Goal: Task Accomplishment & Management: Complete application form

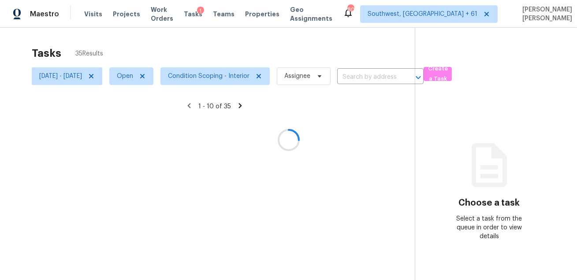
click at [259, 54] on div at bounding box center [288, 140] width 577 height 280
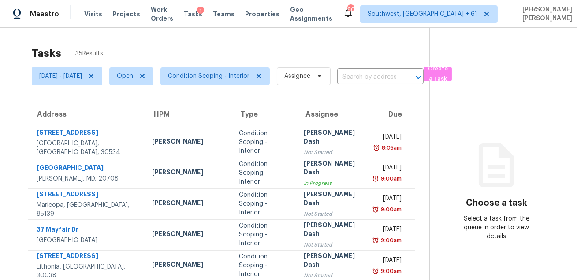
click at [249, 58] on div "Tasks 35 Results" at bounding box center [230, 53] width 397 height 23
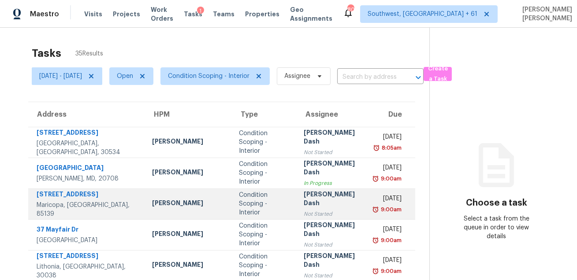
scroll to position [186, 0]
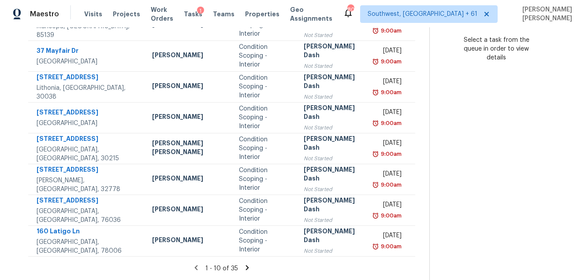
click at [243, 271] on icon at bounding box center [247, 268] width 8 height 8
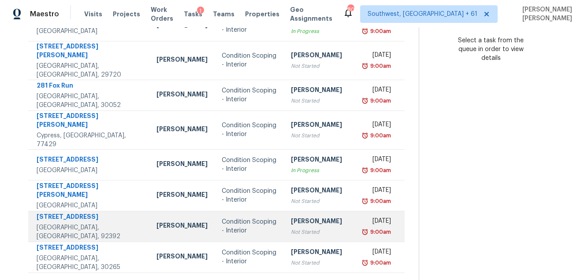
scroll to position [0, 0]
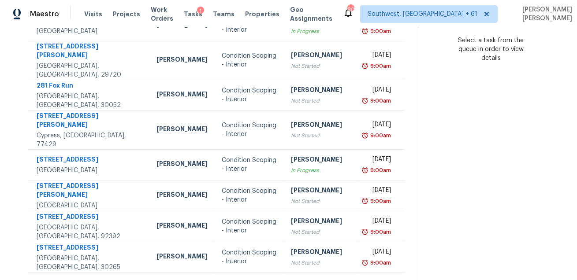
click at [243, 280] on icon at bounding box center [244, 284] width 8 height 8
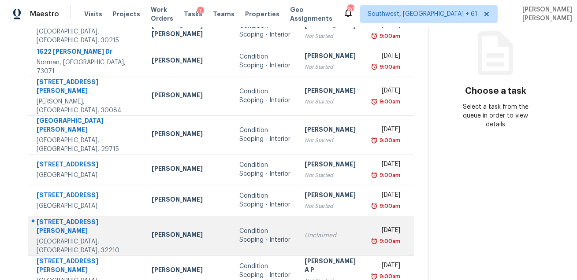
scroll to position [178, 0]
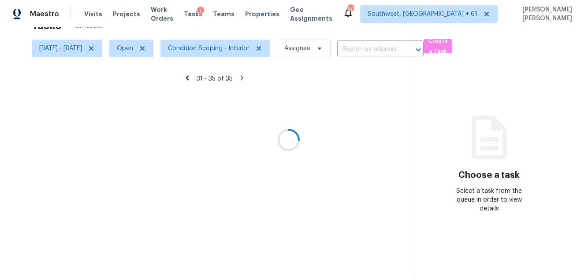
scroll to position [27, 0]
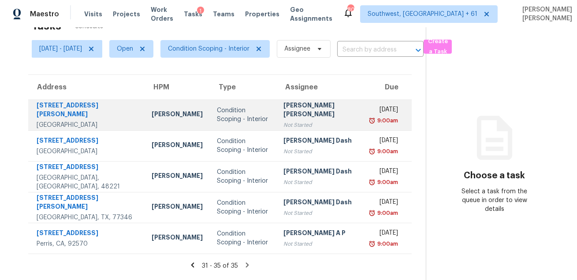
click at [210, 125] on td "Condition Scoping - Interior" at bounding box center [243, 115] width 67 height 31
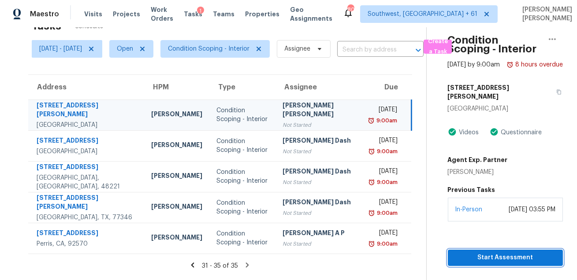
click at [462, 263] on span "Start Assessment" at bounding box center [505, 257] width 101 height 11
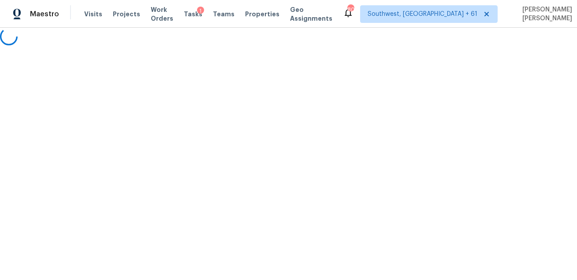
click at [488, 45] on html "Maestro Visits Projects Work Orders Tasks 1 Teams Properties Geo Assignments 80…" at bounding box center [288, 22] width 577 height 45
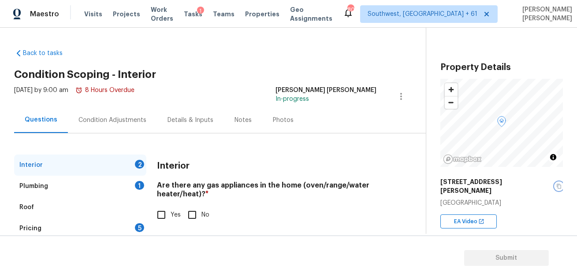
click at [556, 184] on icon "button" at bounding box center [558, 186] width 5 height 5
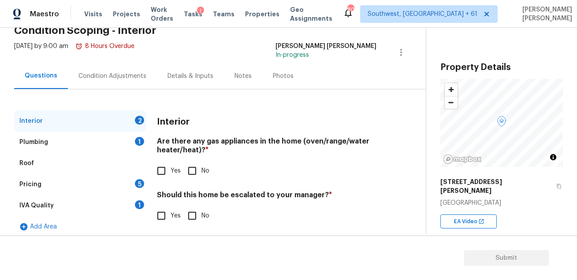
click at [246, 46] on div "Fri, Sep 05 2025 by 9:00 am 8 Hours Overdue Mohammed Moshin Ali In-progress" at bounding box center [219, 52] width 411 height 21
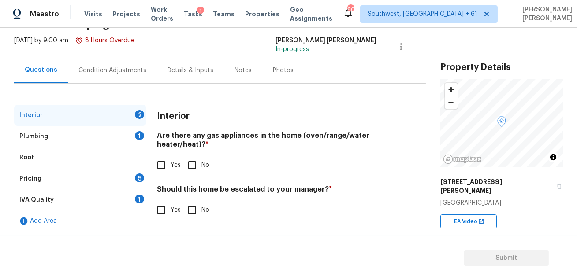
click at [118, 77] on div "Condition Adjustments" at bounding box center [112, 70] width 89 height 26
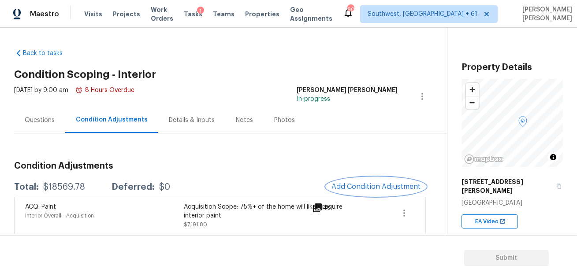
click at [344, 187] on span "Add Condition Adjustment" at bounding box center [375, 187] width 89 height 8
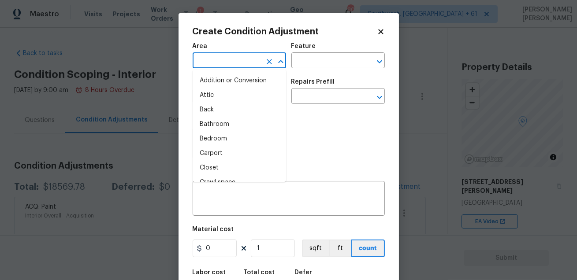
click at [229, 59] on input "text" at bounding box center [226, 62] width 69 height 14
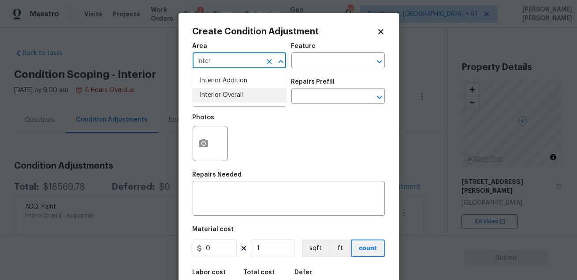
click at [231, 98] on li "Interior Overall" at bounding box center [238, 95] width 93 height 15
type input "Interior Overall"
click at [293, 62] on input "text" at bounding box center [325, 62] width 69 height 14
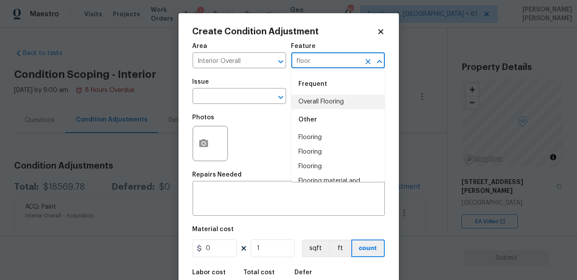
click at [300, 101] on li "Overall Flooring" at bounding box center [337, 102] width 93 height 15
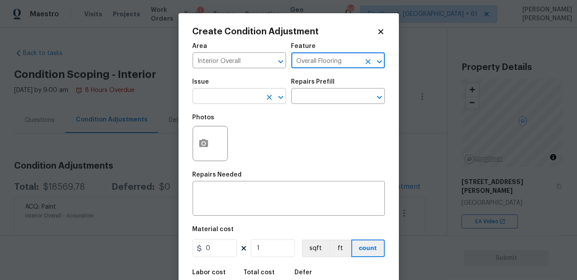
type input "Overall Flooring"
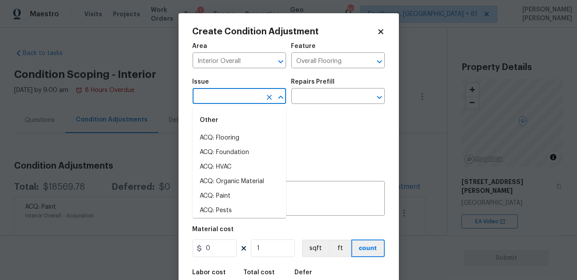
click at [251, 99] on input "text" at bounding box center [226, 97] width 69 height 14
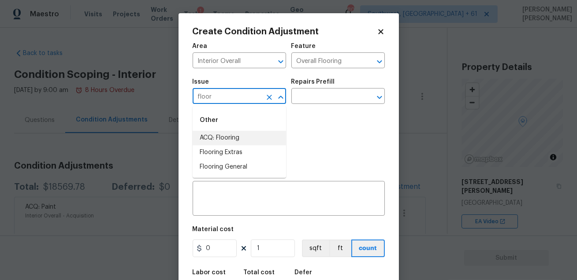
click at [246, 134] on li "ACQ: Flooring" at bounding box center [238, 138] width 93 height 15
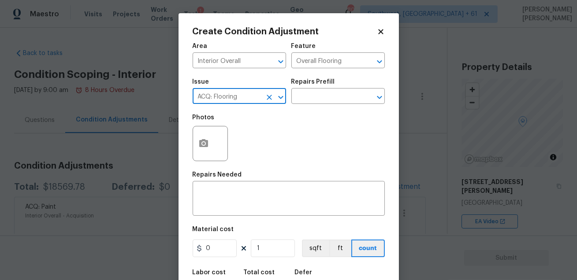
type input "ACQ: Flooring"
click at [300, 107] on div "Issue ACQ: Flooring ​ Repairs Prefill ​" at bounding box center [288, 92] width 192 height 36
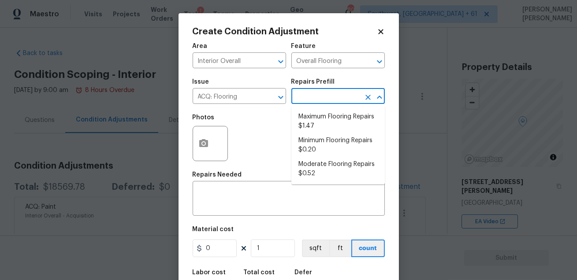
click at [307, 100] on input "text" at bounding box center [325, 97] width 69 height 14
click at [314, 137] on li "Minimum Flooring Repairs $0.20" at bounding box center [337, 145] width 93 height 24
type input "Acquisition"
type textarea "Acquisition Scope: Minimum flooring repairs"
type input "0.2"
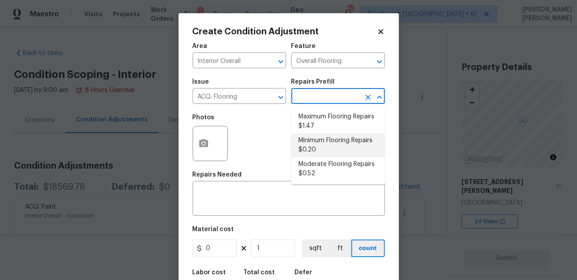
type input "0.2"
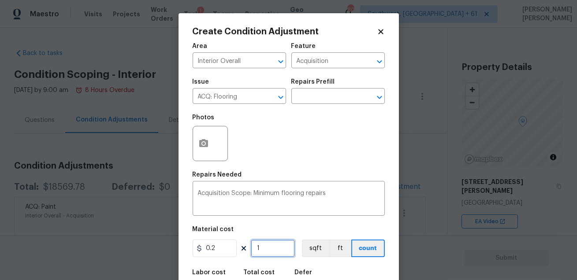
click at [263, 254] on input "1" at bounding box center [273, 249] width 44 height 18
type input "0"
type input "3"
type input "0.6"
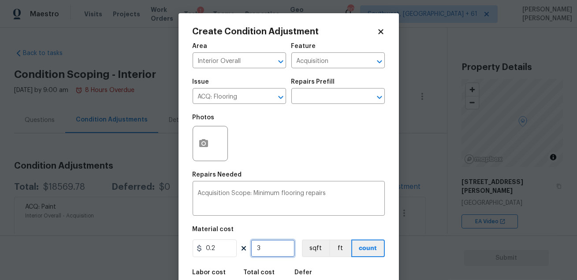
type input "32"
type input "6.4"
type input "326"
type input "65.2"
type input "3269"
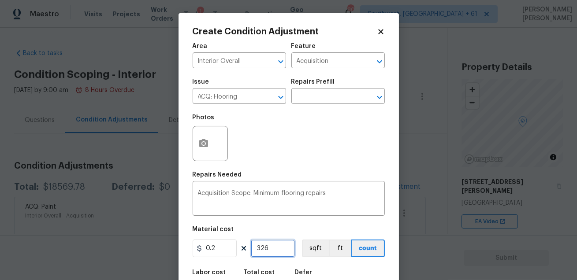
type input "653.8"
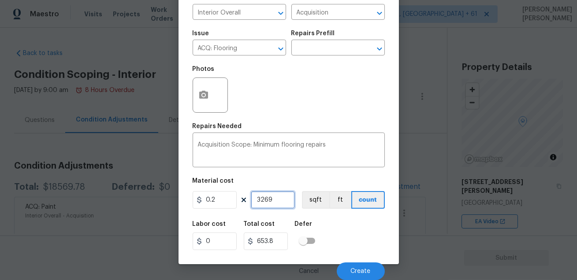
type input "3269"
click at [372, 252] on div "Labor cost 0 Total cost 653.8 Defer" at bounding box center [288, 236] width 192 height 40
click at [354, 277] on button "Create" at bounding box center [361, 272] width 48 height 18
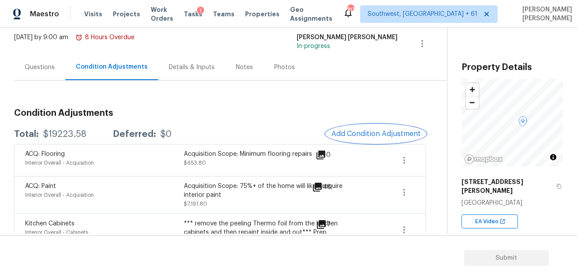
scroll to position [63, 0]
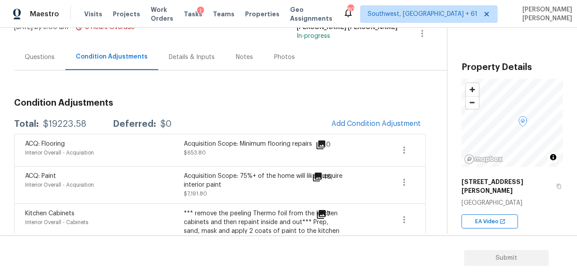
click at [52, 53] on div "Questions" at bounding box center [40, 57] width 30 height 9
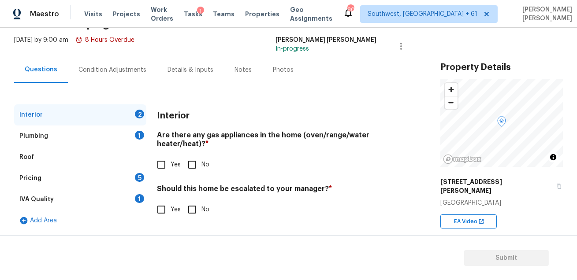
scroll to position [50, 0]
click at [166, 170] on input "Yes" at bounding box center [161, 165] width 18 height 18
checkbox input "true"
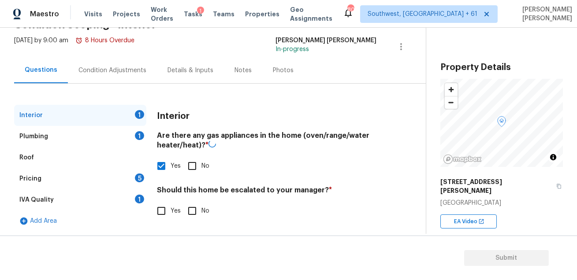
click at [187, 211] on input "No" at bounding box center [192, 211] width 18 height 18
checkbox input "true"
click at [137, 200] on div "1" at bounding box center [139, 199] width 9 height 9
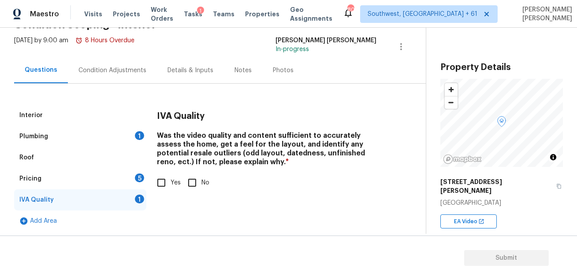
click at [167, 181] on input "Yes" at bounding box center [161, 183] width 18 height 18
checkbox input "true"
click at [132, 176] on div "Pricing 5" at bounding box center [80, 178] width 132 height 21
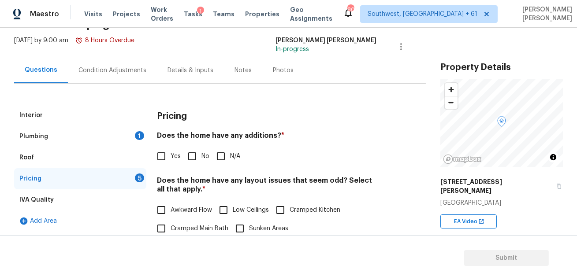
click at [201, 158] on span "No" at bounding box center [205, 156] width 8 height 9
click at [201, 158] on input "No" at bounding box center [192, 156] width 18 height 18
checkbox input "true"
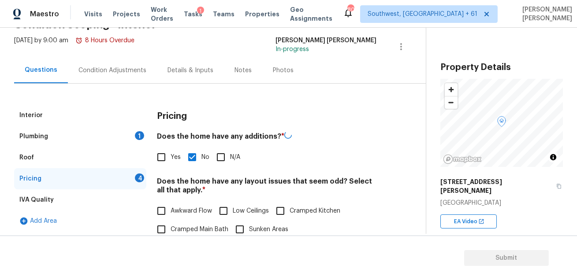
scroll to position [170, 0]
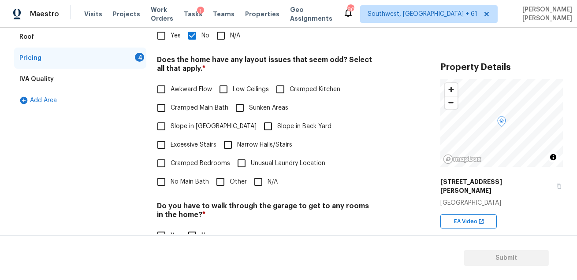
click at [264, 173] on input "N/A" at bounding box center [258, 182] width 18 height 18
checkbox input "true"
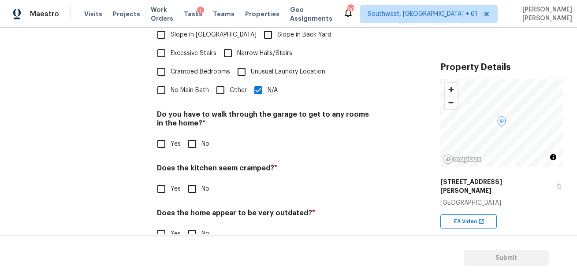
click at [193, 135] on input "No" at bounding box center [192, 144] width 18 height 18
checkbox input "true"
click at [193, 165] on div "Does the kitchen seem cramped? * Yes No" at bounding box center [266, 182] width 219 height 34
click at [193, 180] on input "No" at bounding box center [192, 189] width 18 height 18
checkbox input "true"
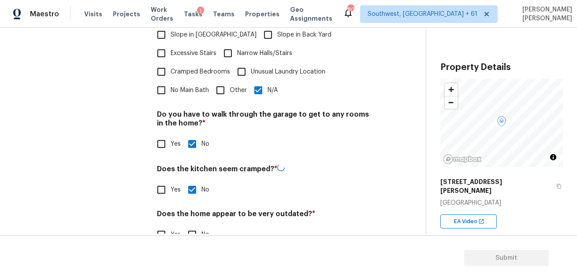
click at [191, 226] on input "No" at bounding box center [192, 235] width 18 height 18
checkbox input "true"
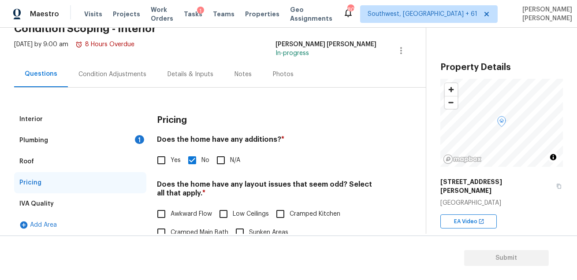
click at [120, 141] on div "Plumbing 1" at bounding box center [80, 140] width 132 height 21
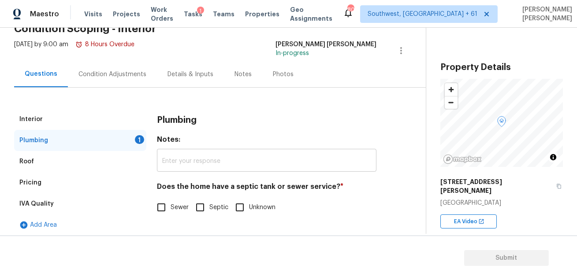
scroll to position [50, 0]
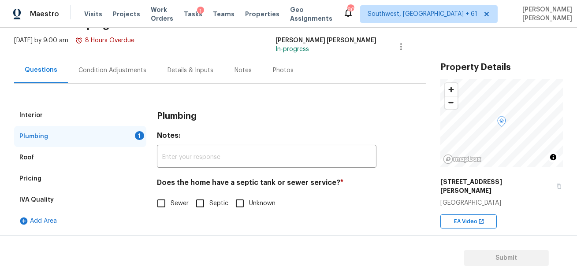
click at [162, 200] on input "Sewer" at bounding box center [161, 203] width 18 height 18
checkbox input "true"
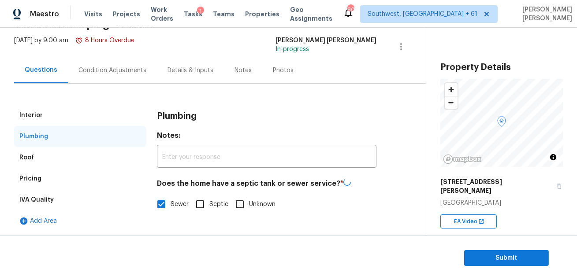
click at [115, 59] on div "Condition Adjustments" at bounding box center [112, 70] width 89 height 26
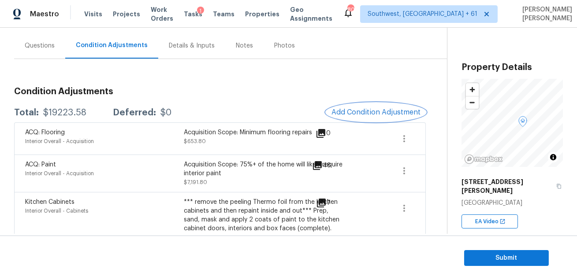
click at [356, 106] on button "Add Condition Adjustment" at bounding box center [376, 112] width 100 height 18
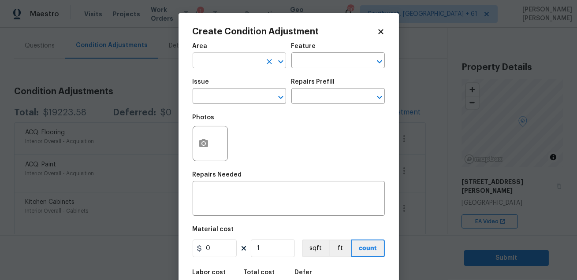
click at [232, 61] on input "text" at bounding box center [226, 62] width 69 height 14
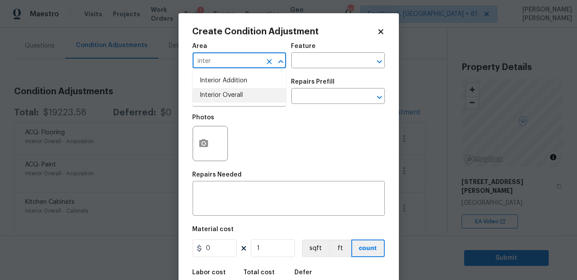
click at [236, 102] on li "Interior Overall" at bounding box center [238, 95] width 93 height 15
type input "Interior Overall"
click at [300, 60] on input "text" at bounding box center [325, 62] width 69 height 14
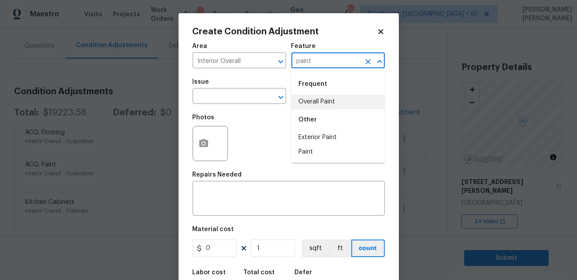
click at [311, 100] on li "Overall Paint" at bounding box center [337, 102] width 93 height 15
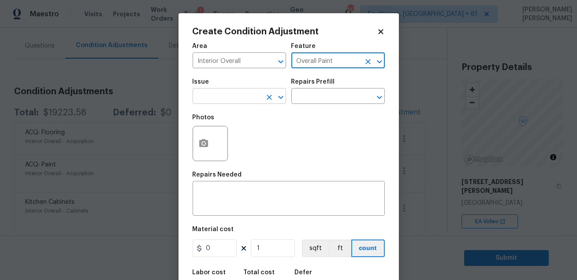
type input "Overall Paint"
click at [241, 95] on input "text" at bounding box center [226, 97] width 69 height 14
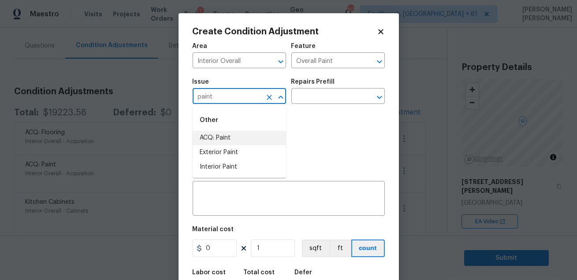
click at [240, 138] on li "ACQ: Paint" at bounding box center [238, 138] width 93 height 15
type input "ACQ: Paint"
click at [241, 163] on li "Interior Paint" at bounding box center [238, 167] width 93 height 15
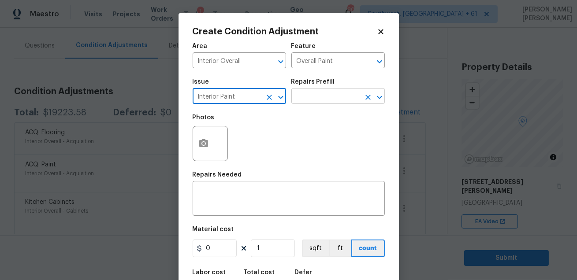
type input "Interior Paint"
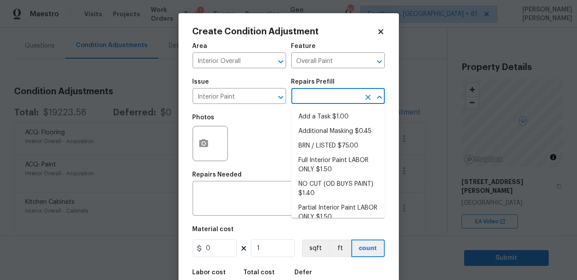
click at [299, 101] on input "text" at bounding box center [325, 97] width 69 height 14
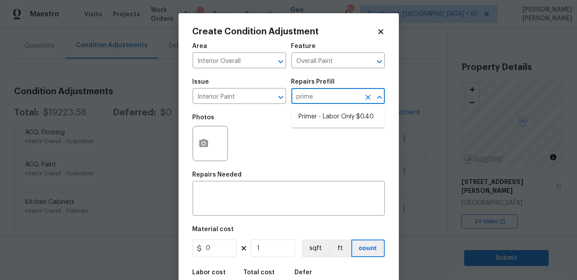
type input "primer"
click at [307, 115] on li "Primer - Labor Only $0.40" at bounding box center [337, 117] width 93 height 15
type textarea "Interior primer - PRIMER PROVIDED BY OPENDOOR - All nails, screws, drywall anch…"
type input "0.4"
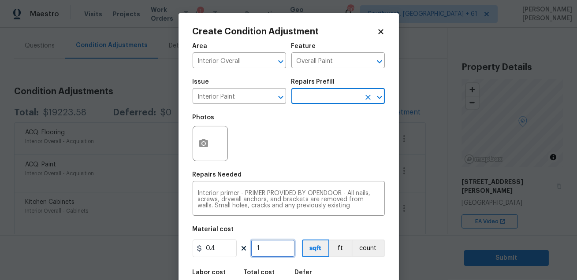
click at [270, 247] on input "1" at bounding box center [273, 249] width 44 height 18
type input "0"
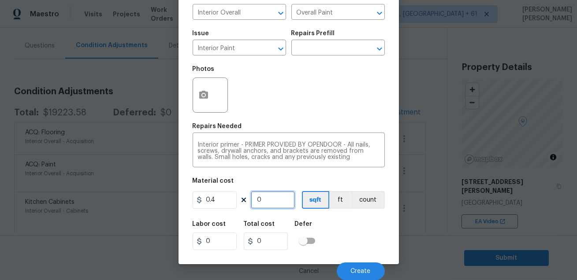
type input "3"
type input "1.2"
type input "32"
type input "12.8"
type input "326"
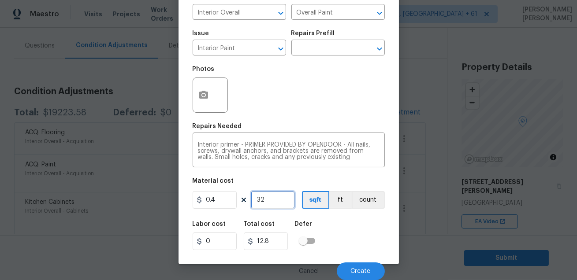
type input "130.4"
type input "3269"
type input "1307.6"
type input "326"
type input "130.4"
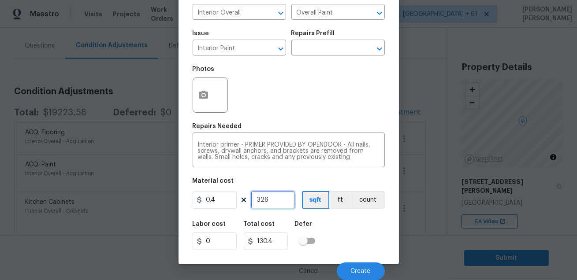
type input "32"
type input "12.8"
type input "3"
type input "1.2"
type input "0"
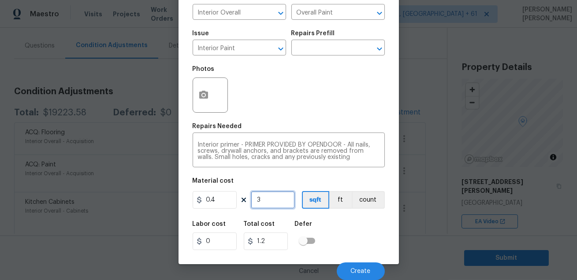
type input "0"
type input "1"
type input "0.4"
type input "15"
type input "6"
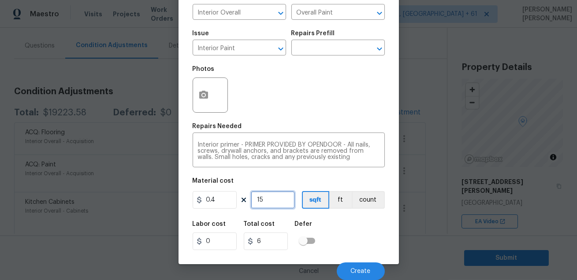
type input "150"
type input "60"
type input "1500"
type input "600"
type input "1500"
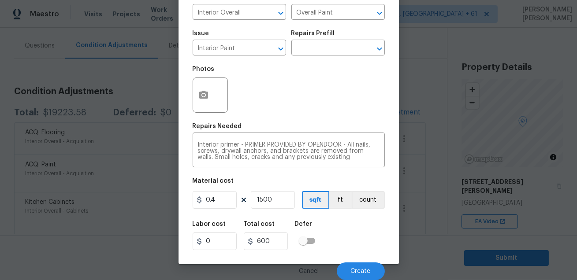
click at [381, 260] on div "Cancel Create" at bounding box center [288, 267] width 192 height 25
click at [209, 97] on button "button" at bounding box center [203, 95] width 21 height 34
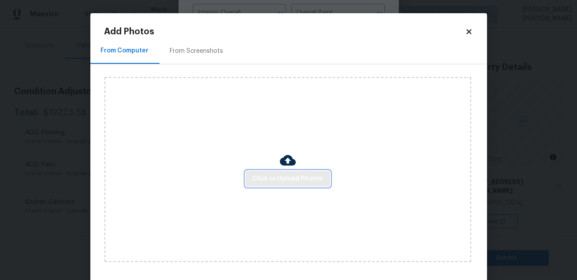
click at [278, 176] on span "Click to Upload Photos" at bounding box center [287, 179] width 70 height 11
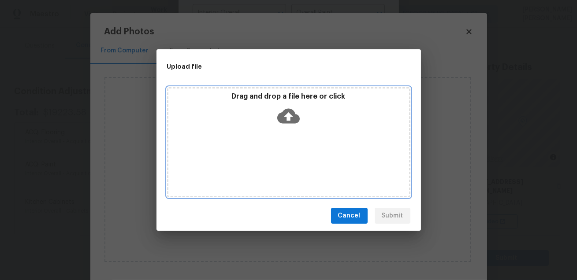
click at [278, 176] on div "Drag and drop a file here or click" at bounding box center [288, 142] width 243 height 110
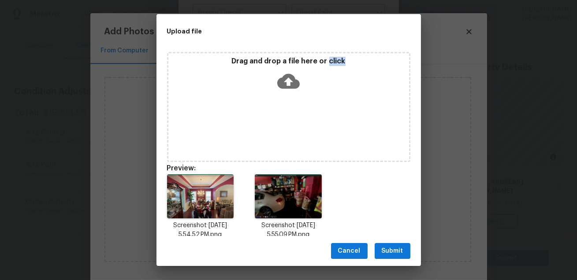
click at [386, 248] on span "Submit" at bounding box center [392, 251] width 22 height 11
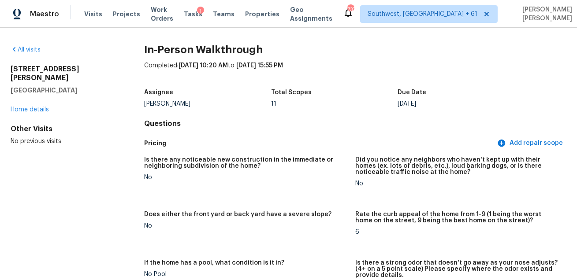
click at [348, 86] on div "Assignee Tim Godfrey Total Scopes 11 Due Date Thu, Sep 04" at bounding box center [355, 98] width 422 height 28
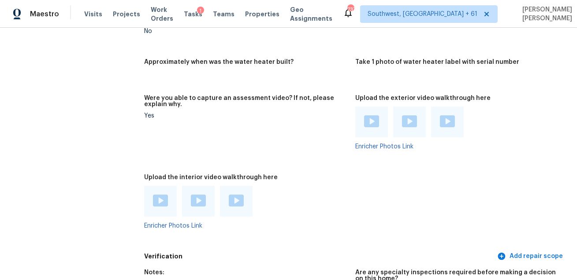
scroll to position [2031, 0]
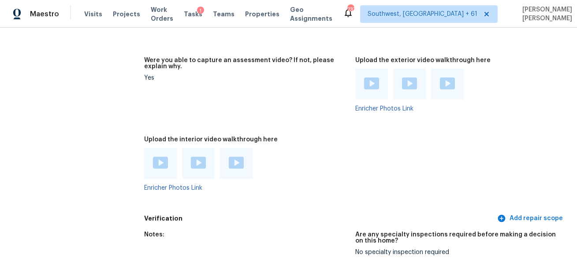
click at [163, 157] on img at bounding box center [160, 163] width 15 height 12
click at [203, 158] on img at bounding box center [198, 163] width 15 height 12
click at [238, 158] on img at bounding box center [236, 163] width 15 height 12
click at [335, 163] on div at bounding box center [246, 163] width 204 height 31
click at [310, 140] on div "Upload the interior video walkthrough here" at bounding box center [246, 142] width 204 height 11
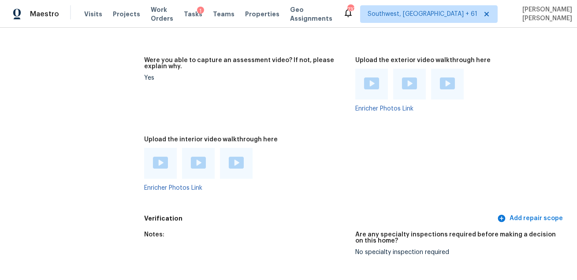
click at [273, 148] on div at bounding box center [246, 163] width 204 height 31
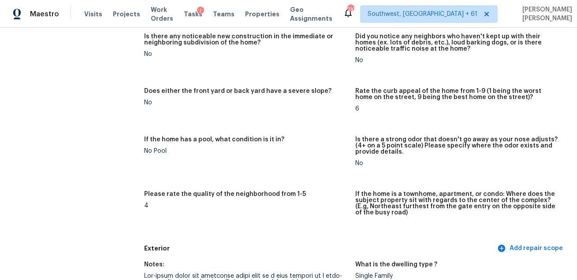
scroll to position [0, 0]
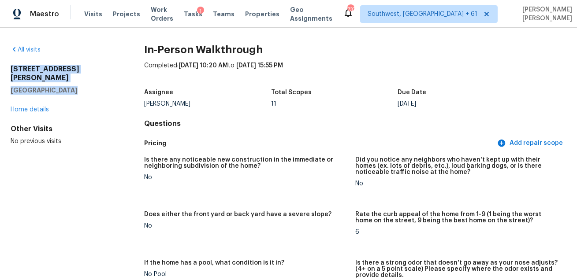
drag, startPoint x: 11, startPoint y: 68, endPoint x: 67, endPoint y: 83, distance: 57.4
click at [67, 83] on div "7648 Cole Ln Atlanta, GA 30349" at bounding box center [63, 80] width 105 height 30
copy div "7648 Cole Ln Atlanta, GA 30349"
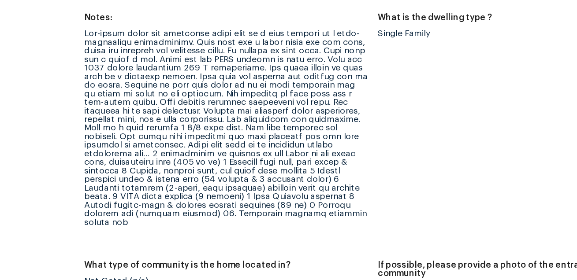
scroll to position [345, 0]
click at [324, 134] on div at bounding box center [246, 122] width 204 height 142
copy div "landscaping"
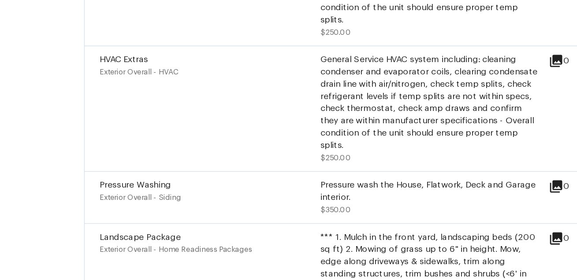
scroll to position [325, 0]
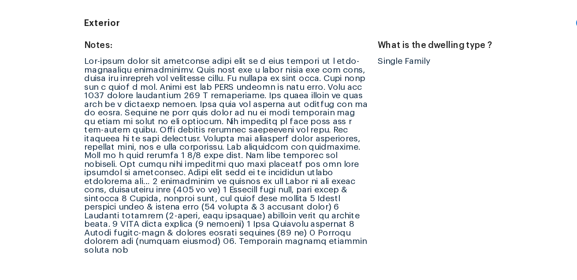
click at [264, 166] on div at bounding box center [246, 142] width 204 height 142
click at [182, 171] on div at bounding box center [246, 142] width 204 height 142
copy div "trim"
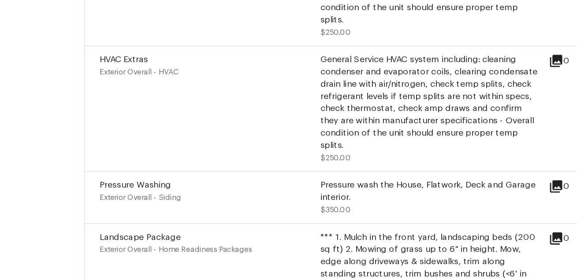
scroll to position [337, 0]
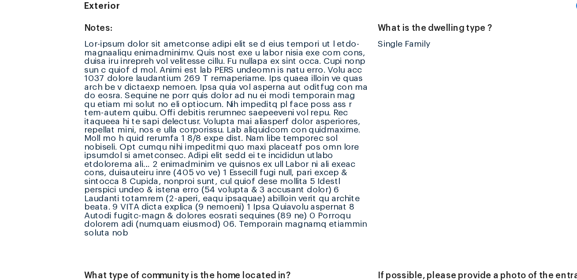
click at [304, 160] on div at bounding box center [246, 130] width 204 height 142
copy div "window"
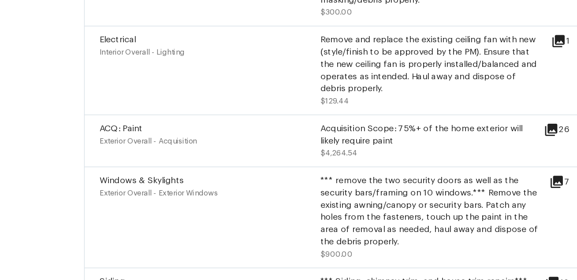
scroll to position [344, 0]
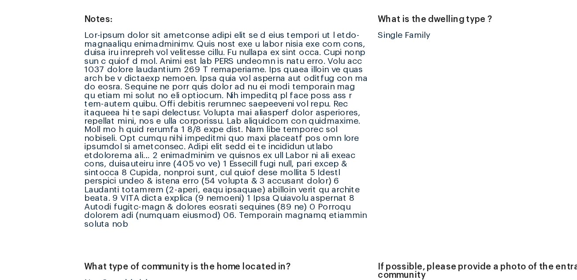
click at [156, 165] on div at bounding box center [246, 124] width 204 height 142
click at [259, 160] on div at bounding box center [246, 124] width 204 height 142
click at [230, 173] on div at bounding box center [246, 124] width 204 height 142
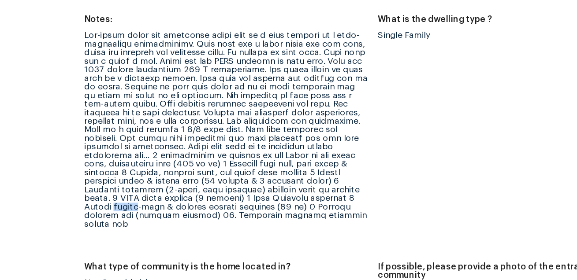
click at [230, 173] on div at bounding box center [246, 124] width 204 height 142
copy div "thermo"
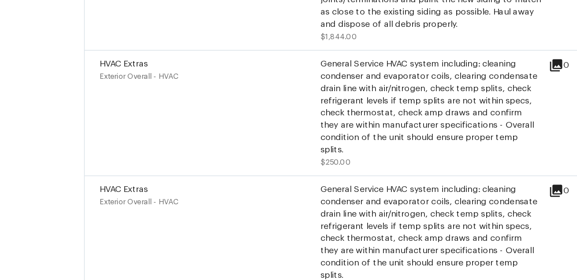
scroll to position [362, 0]
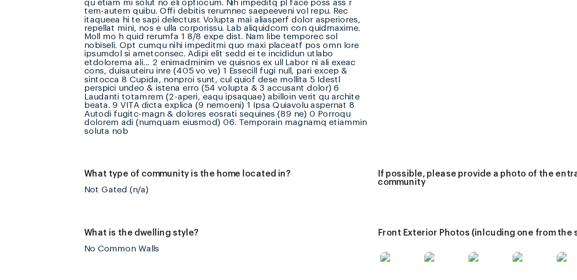
click at [189, 159] on div at bounding box center [246, 105] width 204 height 142
copy div "ceiling"
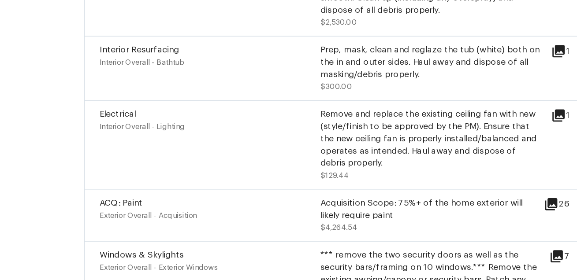
scroll to position [368, 0]
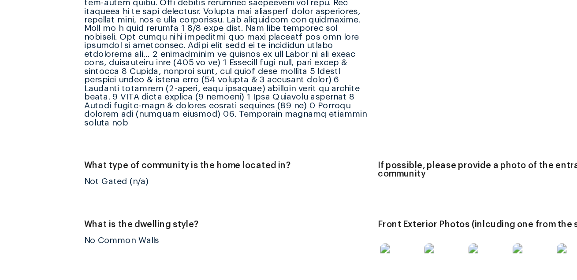
click at [283, 155] on div at bounding box center [246, 99] width 204 height 142
copy div "Resurface"
click at [201, 163] on div at bounding box center [246, 99] width 204 height 142
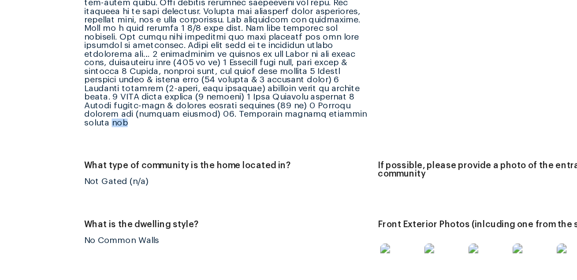
copy div "tub"
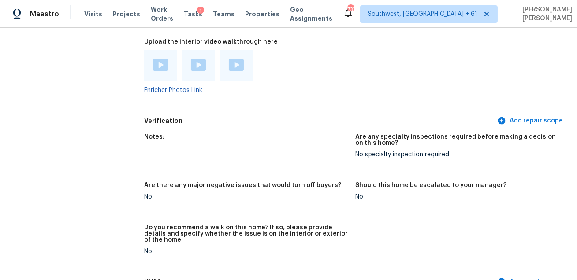
scroll to position [2080, 0]
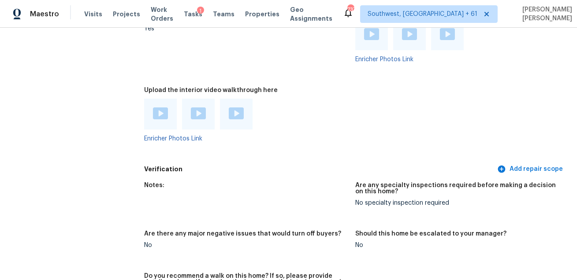
click at [197, 107] on img at bounding box center [198, 113] width 15 height 12
click at [201, 109] on img at bounding box center [198, 113] width 15 height 12
click at [237, 109] on img at bounding box center [236, 113] width 15 height 12
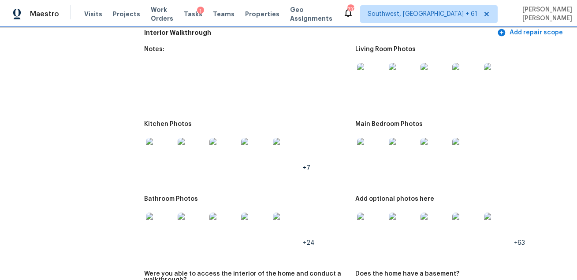
scroll to position [1369, 0]
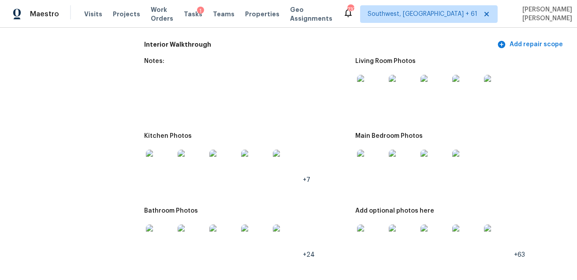
click at [366, 101] on div at bounding box center [371, 89] width 32 height 39
click at [367, 85] on img at bounding box center [371, 89] width 28 height 28
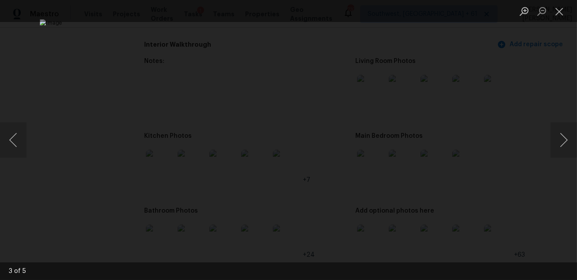
click at [534, 99] on div "Lightbox" at bounding box center [288, 140] width 577 height 280
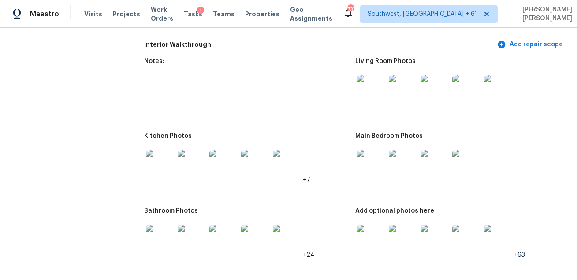
click at [157, 155] on img at bounding box center [160, 164] width 28 height 28
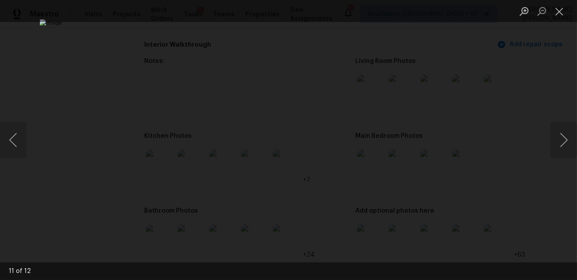
click at [545, 190] on div "Lightbox" at bounding box center [288, 140] width 577 height 280
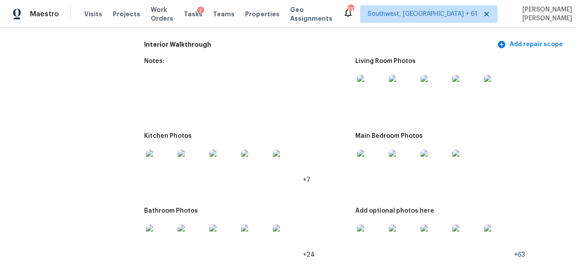
click at [369, 162] on img at bounding box center [371, 164] width 28 height 28
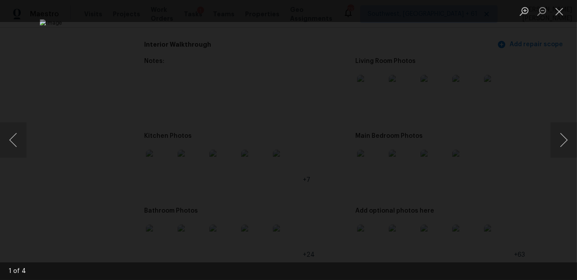
click at [522, 204] on div "Lightbox" at bounding box center [288, 140] width 577 height 280
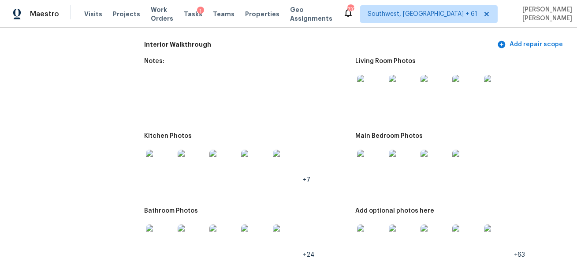
click at [148, 232] on img at bounding box center [160, 239] width 28 height 28
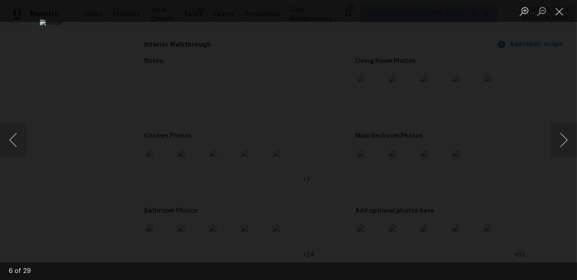
click at [558, 185] on div "Lightbox" at bounding box center [288, 140] width 577 height 280
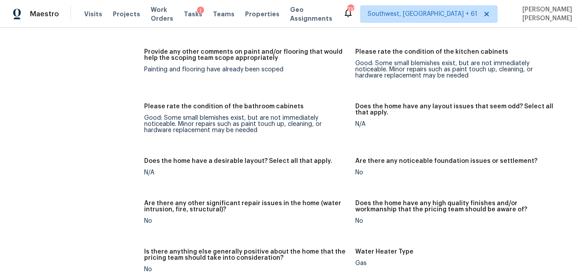
scroll to position [1494, 0]
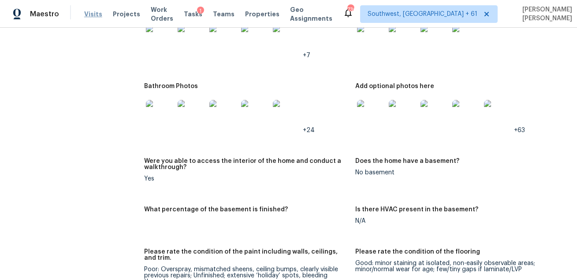
click at [86, 16] on span "Visits" at bounding box center [93, 14] width 18 height 9
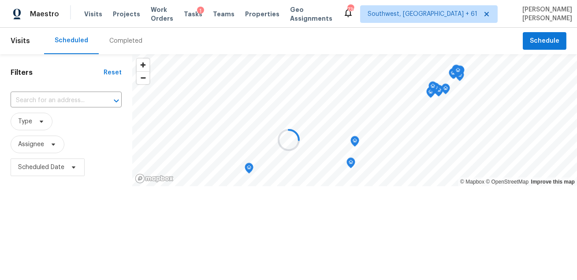
click at [109, 42] on div at bounding box center [288, 140] width 577 height 280
click at [115, 41] on div at bounding box center [288, 140] width 577 height 280
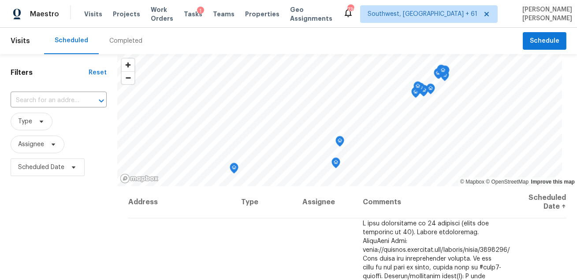
click at [115, 41] on div "Completed" at bounding box center [125, 41] width 33 height 9
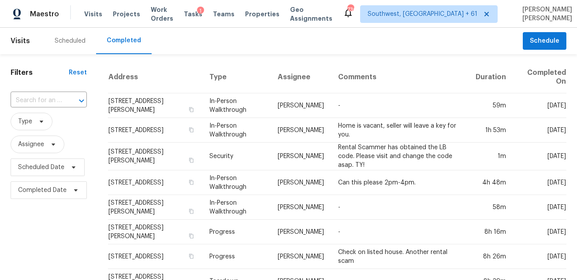
click at [53, 95] on input "text" at bounding box center [37, 101] width 52 height 14
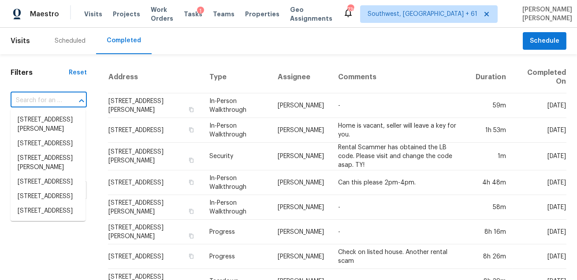
paste input "4166 San Juan Ave"
type input "4166 San Juan Ave"
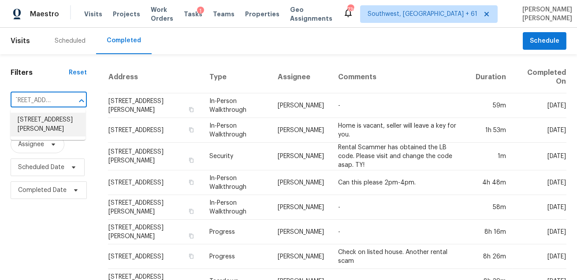
click at [50, 118] on li "4166 San Juan Ave, Jacksonville, FL 32210" at bounding box center [48, 125] width 75 height 24
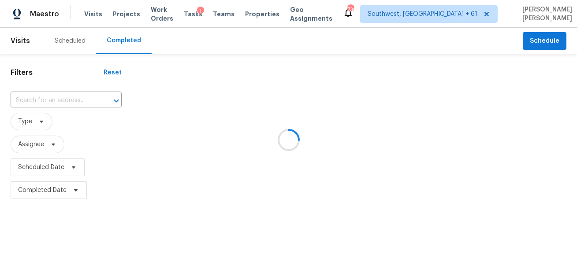
type input "4166 San Juan Ave, Jacksonville, FL 32210"
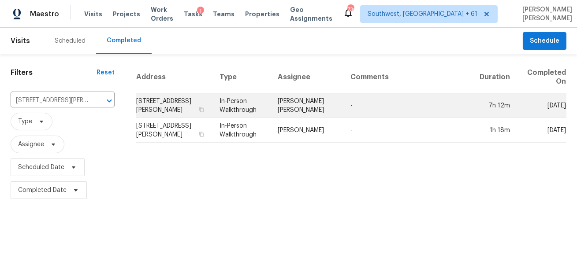
click at [266, 104] on td "In-Person Walkthrough" at bounding box center [241, 105] width 59 height 25
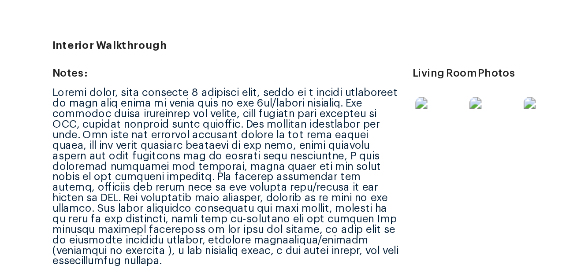
scroll to position [921, 0]
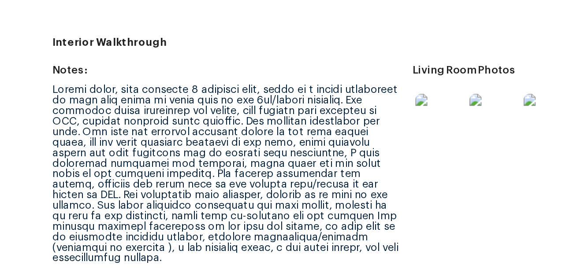
click at [259, 151] on div at bounding box center [246, 178] width 204 height 105
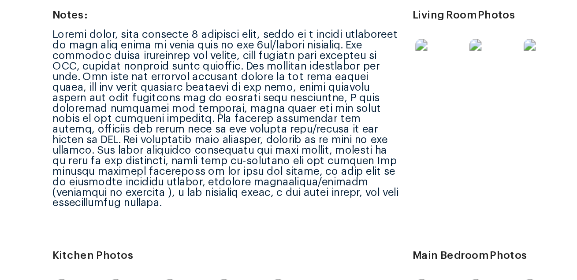
scroll to position [955, 0]
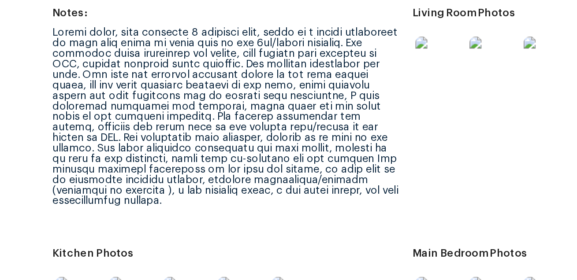
click at [233, 162] on div at bounding box center [246, 144] width 204 height 105
copy div "caulking"
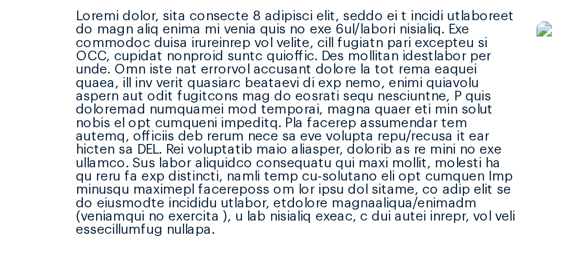
scroll to position [969, 0]
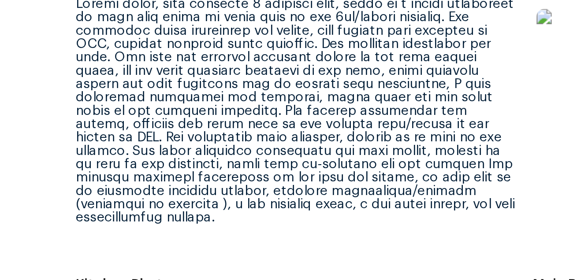
click at [181, 165] on div at bounding box center [246, 130] width 204 height 105
copy div "electric"
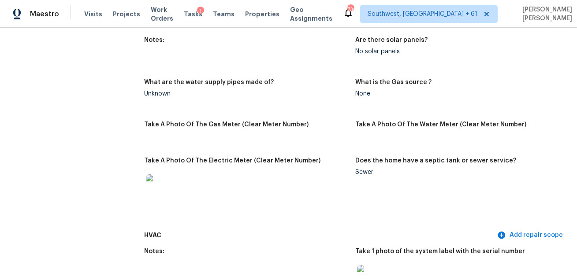
scroll to position [982, 0]
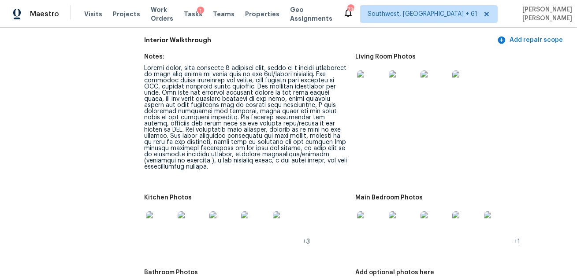
click at [254, 153] on div at bounding box center [246, 117] width 204 height 105
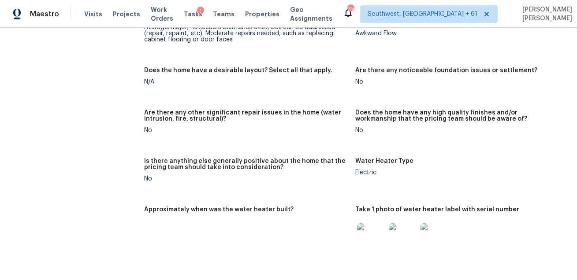
click at [374, 233] on img at bounding box center [371, 237] width 28 height 28
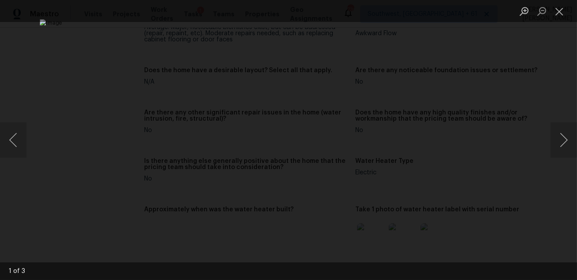
click at [492, 174] on div "Lightbox" at bounding box center [288, 140] width 577 height 280
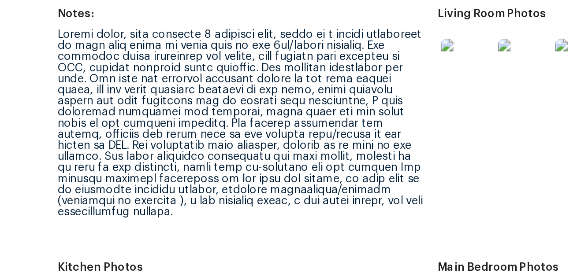
scroll to position [991, 0]
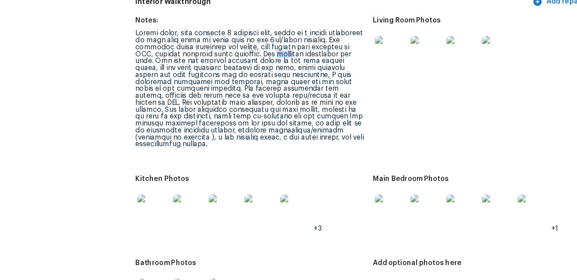
click at [369, 69] on img at bounding box center [371, 75] width 28 height 28
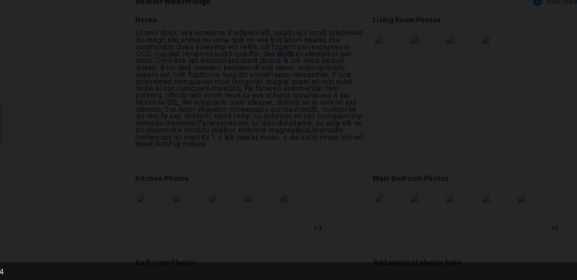
click at [496, 141] on div "Lightbox" at bounding box center [288, 140] width 577 height 280
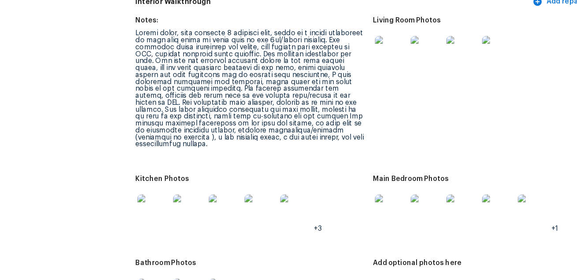
click at [165, 213] on img at bounding box center [160, 216] width 28 height 28
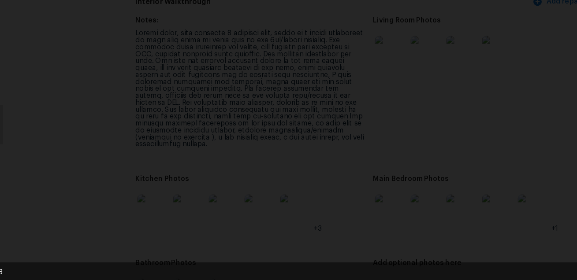
click at [491, 198] on div "Lightbox" at bounding box center [288, 140] width 577 height 280
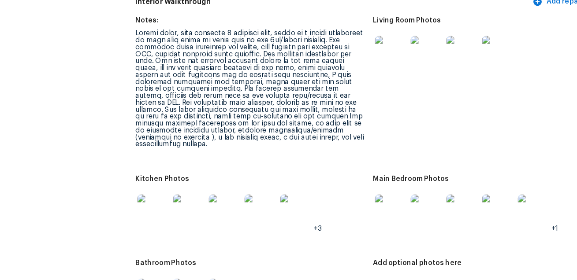
click at [366, 212] on img at bounding box center [371, 216] width 28 height 28
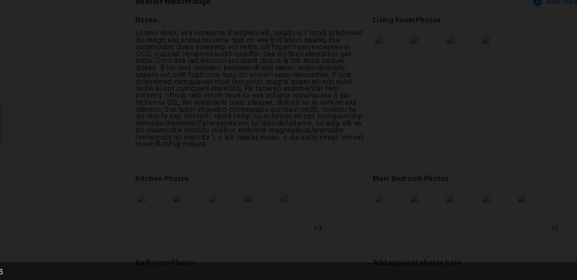
click at [503, 223] on div "Lightbox" at bounding box center [288, 140] width 577 height 280
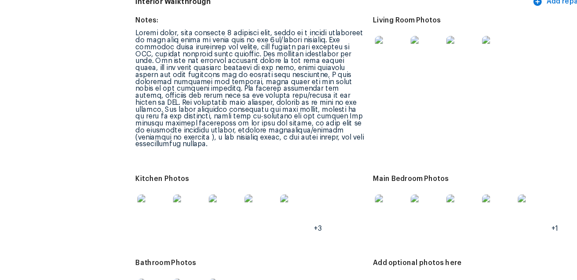
scroll to position [1098, 0]
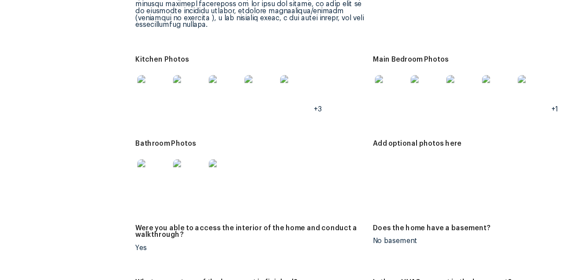
click at [371, 113] on img at bounding box center [371, 110] width 28 height 28
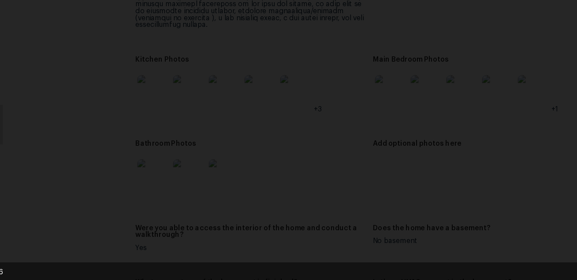
click at [499, 158] on div "Lightbox" at bounding box center [288, 140] width 577 height 280
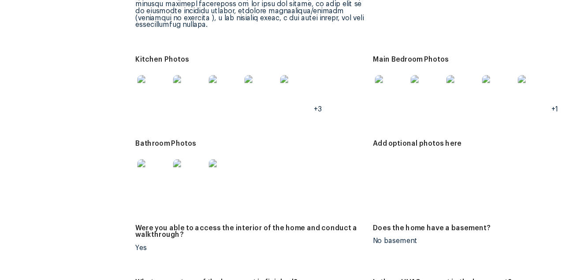
click at [163, 181] on img at bounding box center [160, 185] width 28 height 28
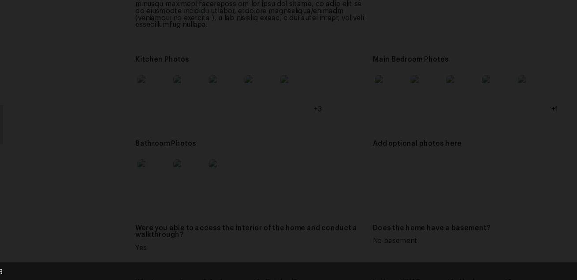
click at [498, 196] on div "Lightbox" at bounding box center [288, 140] width 577 height 280
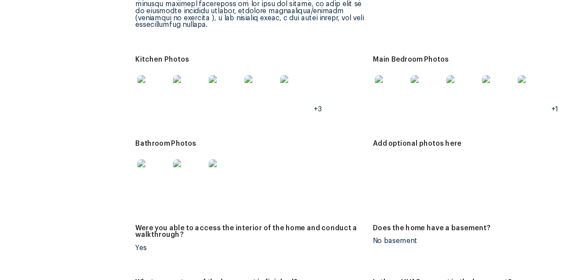
click at [163, 103] on img at bounding box center [160, 110] width 28 height 28
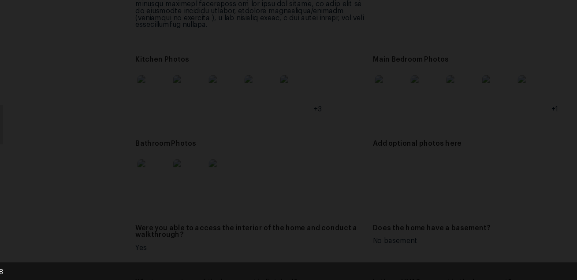
click at [512, 93] on div "Lightbox" at bounding box center [288, 140] width 577 height 280
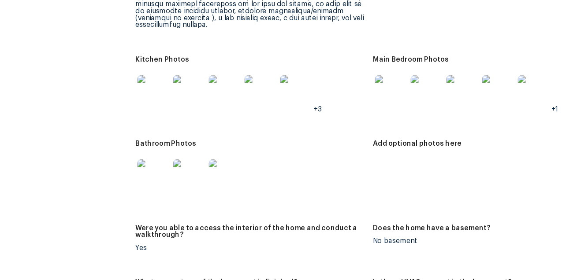
click at [371, 103] on img at bounding box center [371, 110] width 28 height 28
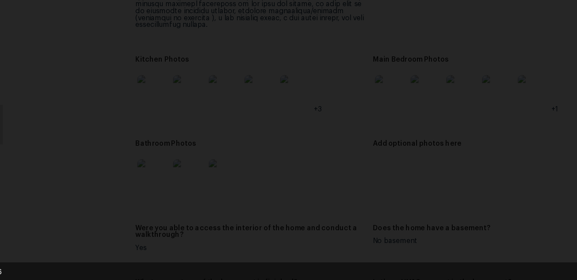
click at [517, 182] on div "Lightbox" at bounding box center [288, 140] width 577 height 280
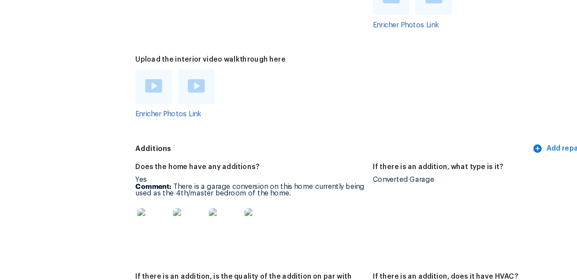
scroll to position [1829, 0]
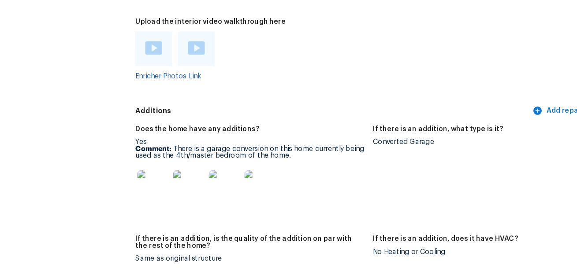
click at [159, 190] on img at bounding box center [160, 195] width 28 height 28
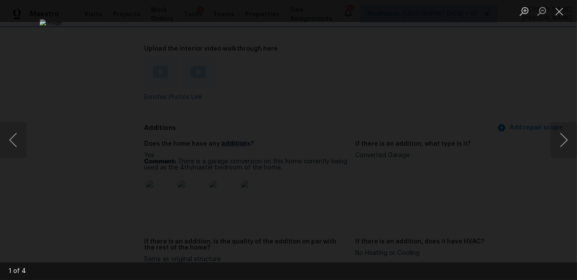
click at [371, 141] on img "Lightbox" at bounding box center [288, 139] width 497 height 241
click at [556, 139] on button "Next image" at bounding box center [563, 139] width 26 height 35
click at [540, 189] on div "Lightbox" at bounding box center [288, 140] width 577 height 280
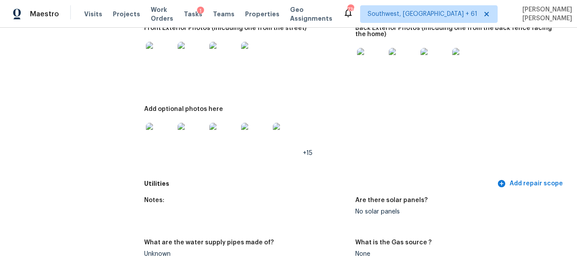
scroll to position [451, 0]
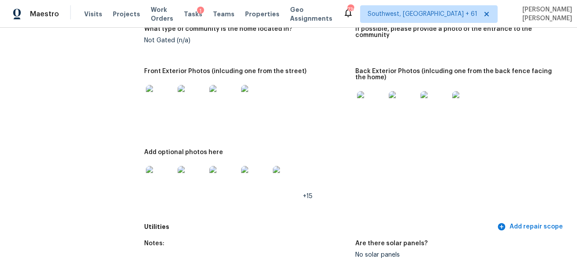
click at [166, 87] on img at bounding box center [160, 99] width 28 height 28
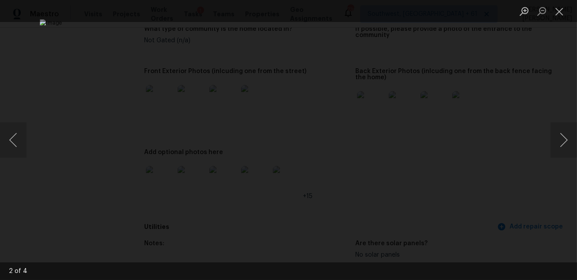
click at [542, 145] on div "Lightbox" at bounding box center [288, 140] width 577 height 280
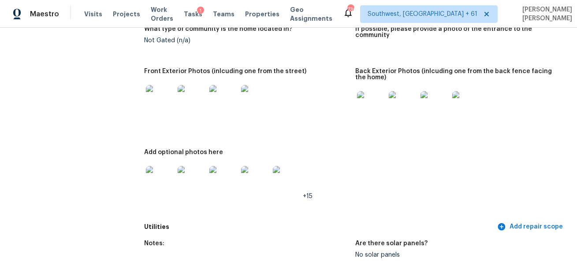
click at [372, 104] on img at bounding box center [371, 105] width 28 height 28
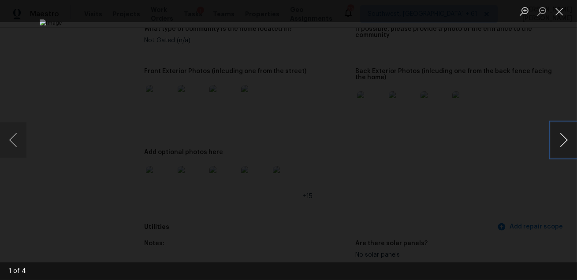
click at [558, 141] on button "Next image" at bounding box center [563, 139] width 26 height 35
click at [14, 142] on button "Previous image" at bounding box center [13, 139] width 26 height 35
click at [563, 151] on button "Next image" at bounding box center [563, 139] width 26 height 35
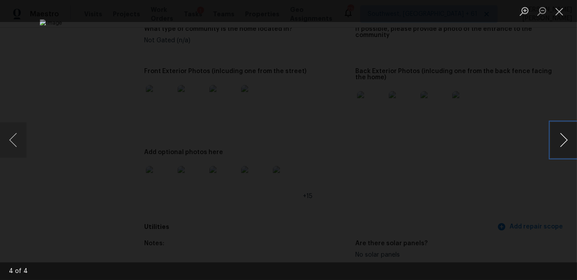
click at [563, 151] on button "Next image" at bounding box center [563, 139] width 26 height 35
click at [531, 189] on div "Lightbox" at bounding box center [288, 140] width 577 height 280
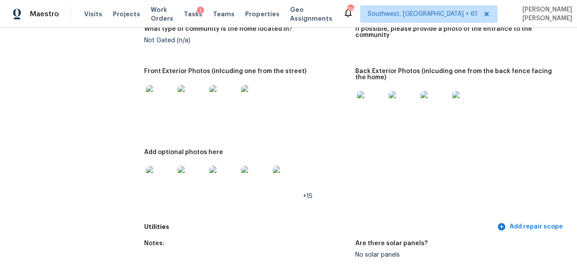
click at [154, 172] on img at bounding box center [160, 180] width 28 height 28
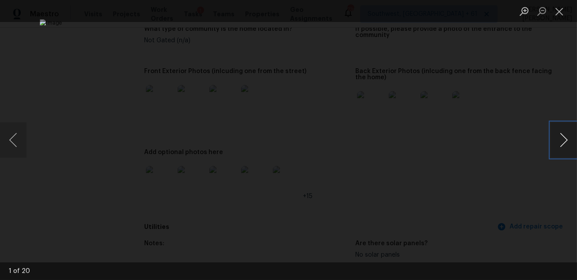
click at [559, 138] on button "Next image" at bounding box center [563, 139] width 26 height 35
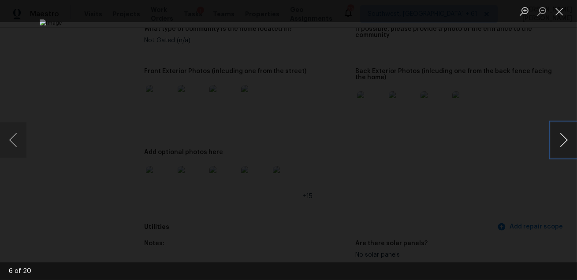
click at [559, 138] on button "Next image" at bounding box center [563, 139] width 26 height 35
click at [558, 141] on button "Next image" at bounding box center [563, 139] width 26 height 35
click at [567, 134] on button "Next image" at bounding box center [563, 139] width 26 height 35
click at [568, 141] on button "Next image" at bounding box center [563, 139] width 26 height 35
click at [18, 149] on button "Previous image" at bounding box center [13, 139] width 26 height 35
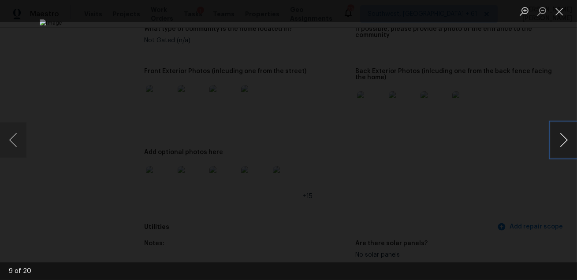
click at [553, 149] on button "Next image" at bounding box center [563, 139] width 26 height 35
click at [559, 142] on button "Next image" at bounding box center [563, 139] width 26 height 35
click at [564, 154] on button "Next image" at bounding box center [563, 139] width 26 height 35
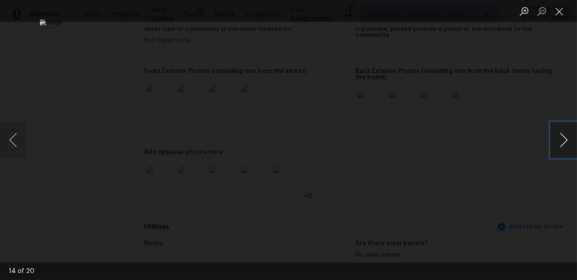
click at [564, 154] on button "Next image" at bounding box center [563, 139] width 26 height 35
click at [547, 207] on div "Lightbox" at bounding box center [288, 140] width 577 height 280
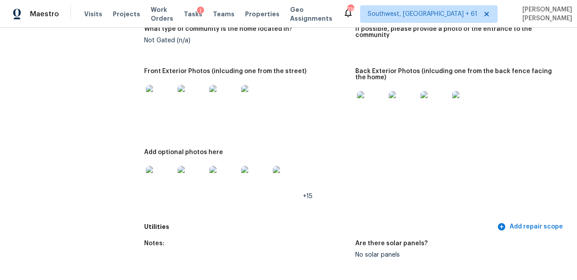
click at [283, 184] on img at bounding box center [287, 180] width 28 height 28
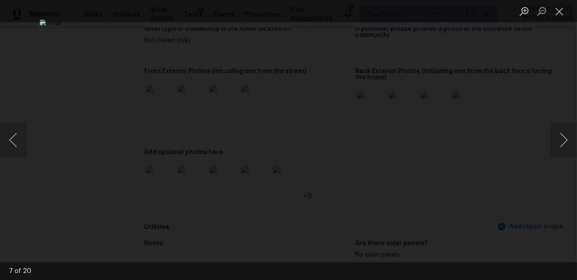
click at [547, 190] on div "Lightbox" at bounding box center [288, 140] width 577 height 280
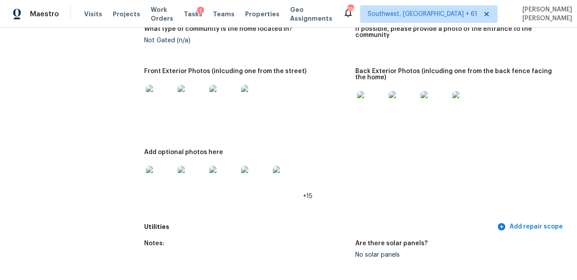
scroll to position [729, 0]
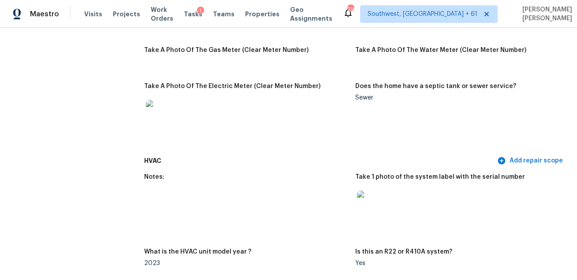
click at [372, 204] on img at bounding box center [371, 205] width 28 height 28
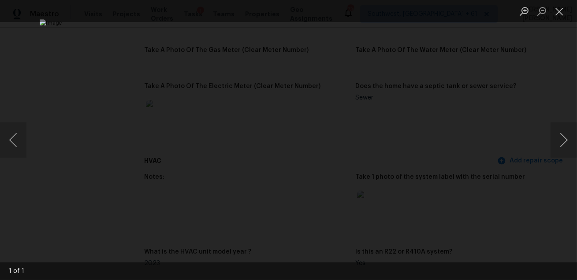
click at [544, 87] on div "Lightbox" at bounding box center [288, 140] width 577 height 280
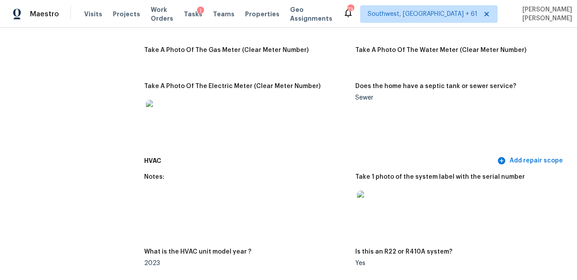
click at [271, 101] on div at bounding box center [246, 114] width 204 height 39
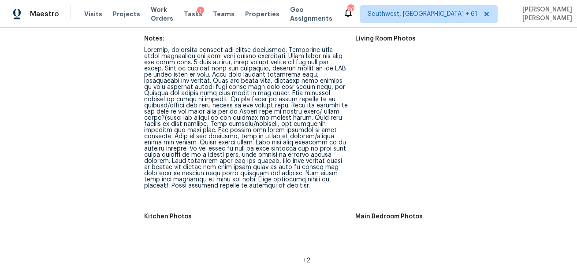
scroll to position [1110, 0]
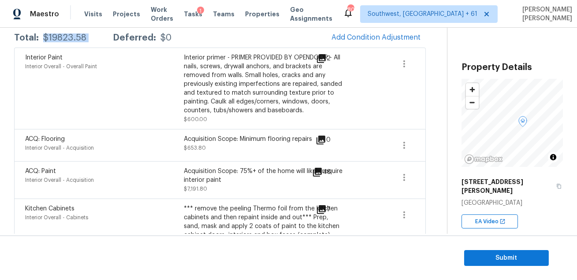
scroll to position [153, 0]
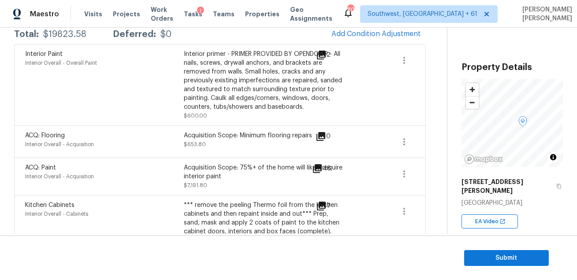
click at [125, 97] on div "Interior Paint Interior Overall - Overall Paint" at bounding box center [104, 85] width 159 height 70
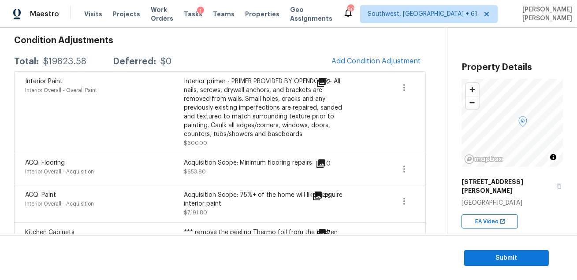
scroll to position [107, 0]
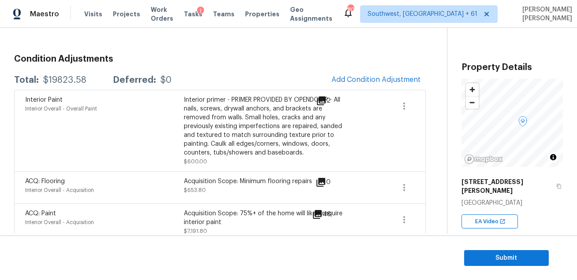
click at [77, 81] on div "$19823.58" at bounding box center [64, 80] width 43 height 9
copy div "$19823.58"
click at [237, 143] on div "Interior primer - PRIMER PROVIDED BY OPENDOOR - All nails, screws, drywall anch…" at bounding box center [263, 127] width 159 height 62
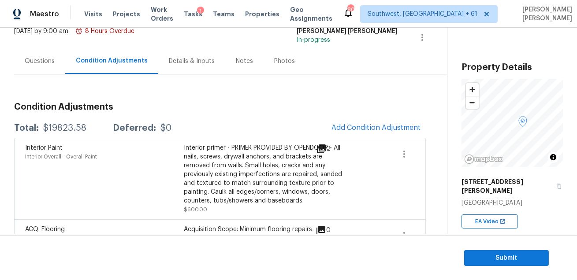
click at [31, 55] on div "Questions" at bounding box center [39, 61] width 51 height 26
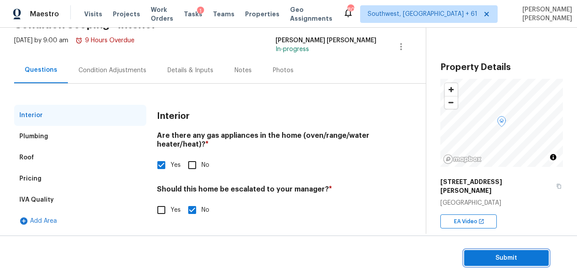
click at [514, 261] on span "Submit" at bounding box center [506, 258] width 70 height 11
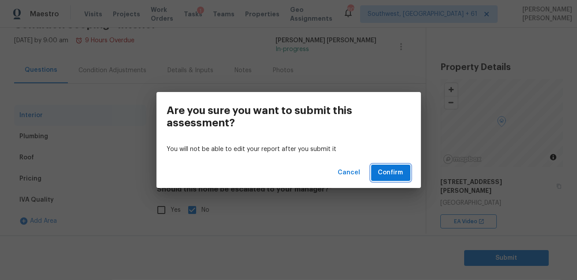
click at [397, 177] on span "Confirm" at bounding box center [390, 172] width 25 height 11
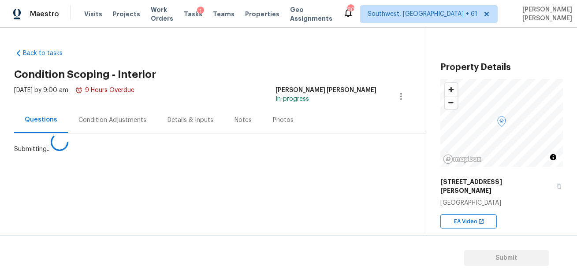
scroll to position [0, 0]
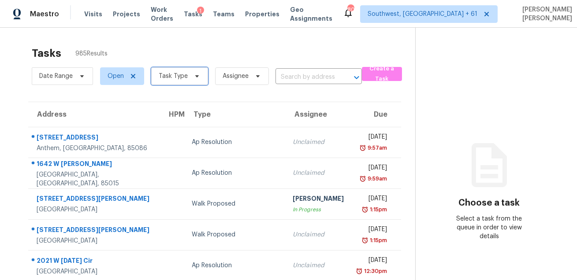
click at [195, 78] on icon at bounding box center [196, 76] width 7 height 7
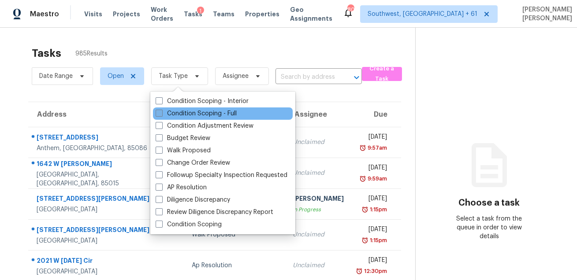
click at [184, 112] on label "Condition Scoping - Full" at bounding box center [195, 113] width 81 height 9
click at [161, 112] on input "Condition Scoping - Full" at bounding box center [158, 112] width 6 height 6
checkbox input "true"
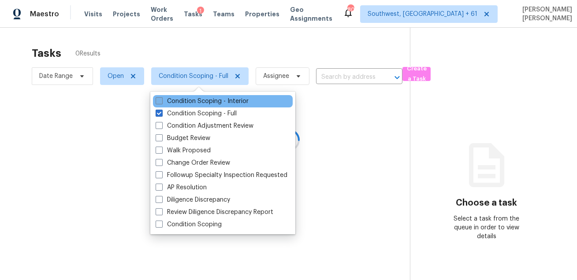
click at [191, 99] on label "Condition Scoping - Interior" at bounding box center [201, 101] width 93 height 9
click at [161, 99] on input "Condition Scoping - Interior" at bounding box center [158, 100] width 6 height 6
checkbox input "true"
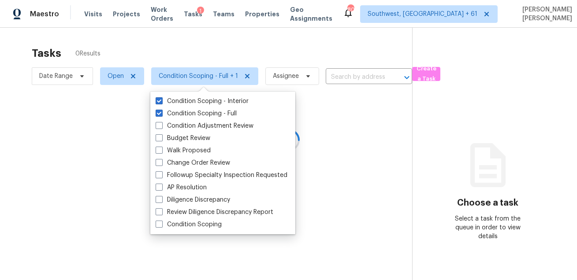
click at [226, 50] on div at bounding box center [288, 140] width 577 height 280
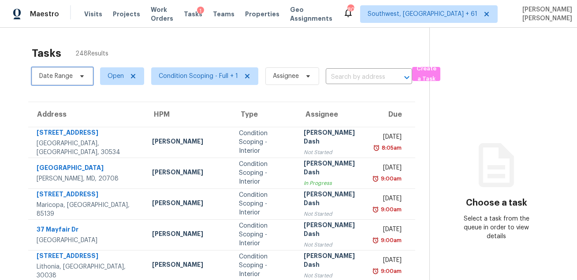
click at [79, 74] on icon at bounding box center [81, 76] width 7 height 7
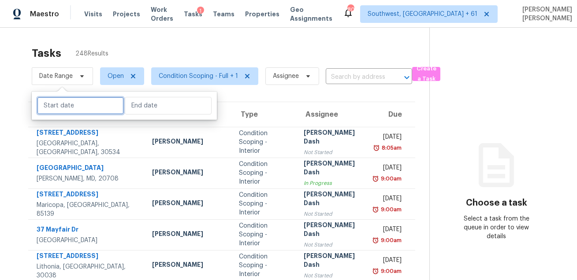
click at [82, 104] on input "text" at bounding box center [80, 106] width 87 height 18
select select "8"
select select "2025"
select select "9"
select select "2025"
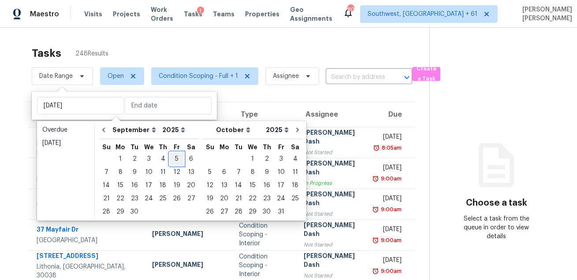
click at [170, 160] on div "5" at bounding box center [177, 159] width 14 height 12
type input "[DATE]"
click at [170, 160] on div "5" at bounding box center [177, 159] width 14 height 12
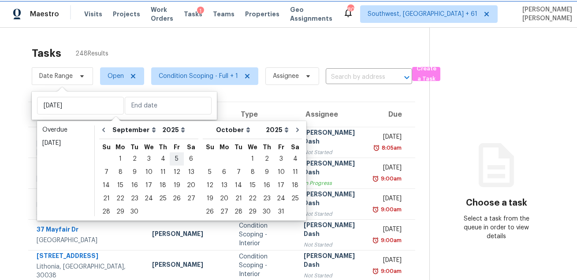
type input "[DATE]"
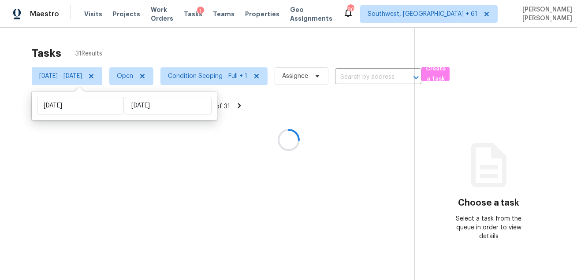
click at [218, 52] on div at bounding box center [288, 140] width 577 height 280
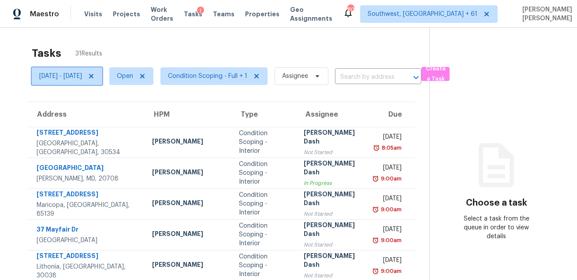
click at [82, 74] on span "[DATE] - [DATE]" at bounding box center [60, 76] width 43 height 9
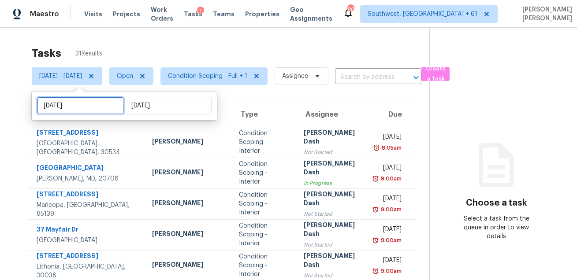
click at [101, 101] on input "[DATE]" at bounding box center [80, 106] width 87 height 18
select select "8"
select select "2025"
select select "9"
select select "2025"
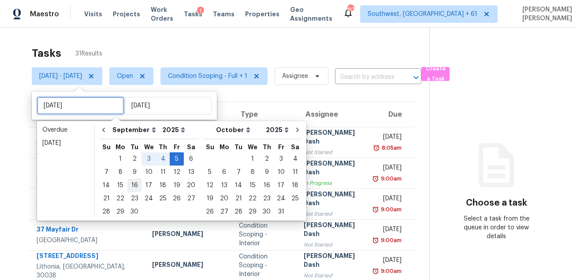
type input "Tue, Sep 09"
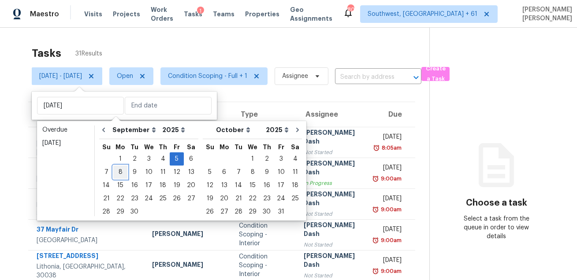
click at [117, 168] on div "8" at bounding box center [120, 172] width 14 height 12
type input "Mon, Sep 08"
type input "[DATE]"
click at [117, 168] on div "8" at bounding box center [120, 172] width 14 height 12
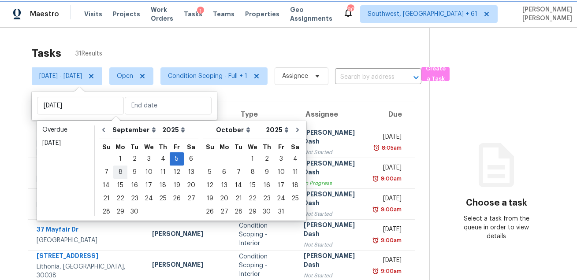
type input "Mon, Sep 08"
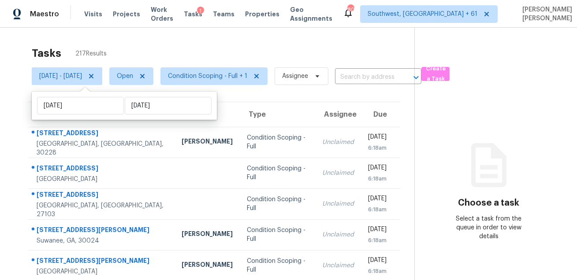
click at [209, 47] on div "Tasks 217 Results" at bounding box center [223, 53] width 382 height 23
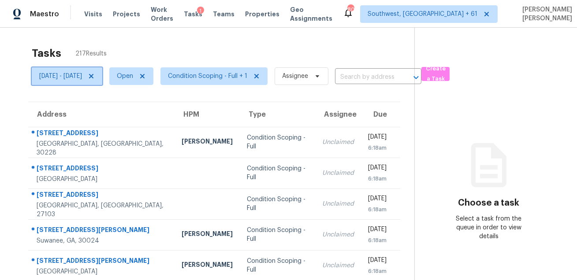
click at [82, 74] on span "Mon, Sep 08 - Mon, Sep 08" at bounding box center [60, 76] width 43 height 9
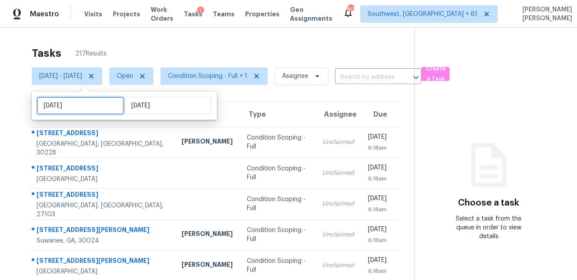
click at [91, 108] on input "Mon, Sep 08" at bounding box center [80, 106] width 87 height 18
select select "8"
select select "2025"
select select "9"
select select "2025"
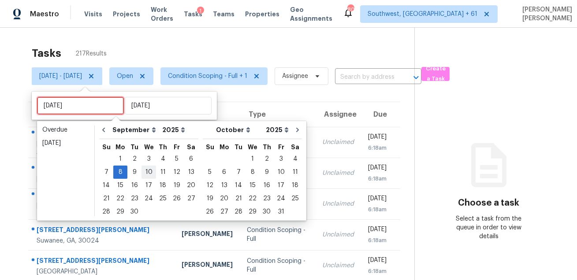
type input "Wed, Sep 10"
type input "Tue, Sep 02"
type input "Mon, Sep 08"
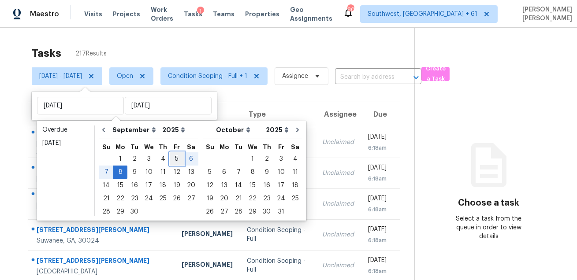
click at [172, 157] on div "5" at bounding box center [177, 159] width 14 height 12
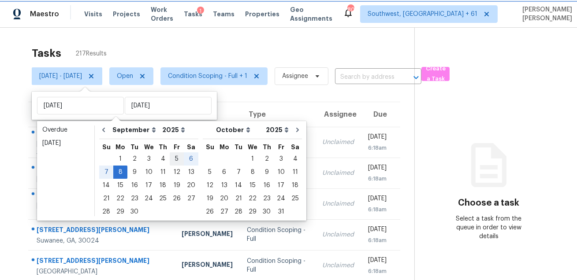
type input "Fri, Sep 05"
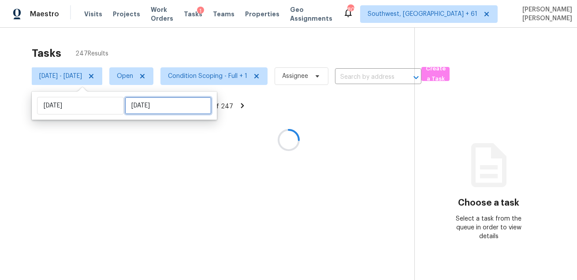
click at [150, 105] on input "Mon, Sep 08" at bounding box center [168, 106] width 87 height 18
select select "8"
select select "2025"
select select "9"
select select "2025"
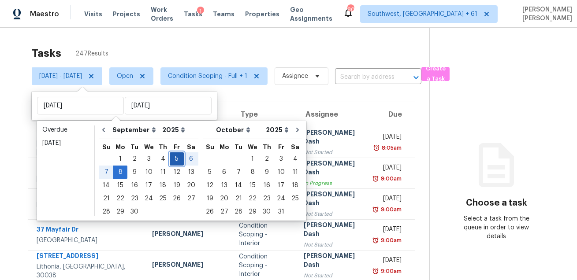
click at [174, 158] on div "5" at bounding box center [177, 159] width 14 height 12
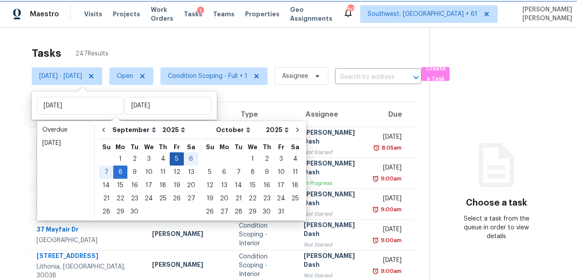
type input "[DATE]"
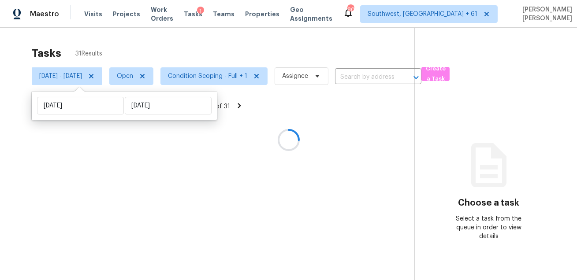
click at [234, 53] on div at bounding box center [288, 140] width 577 height 280
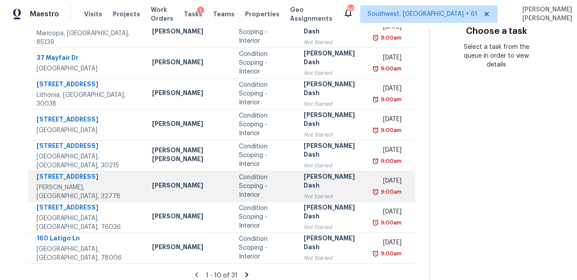
scroll to position [186, 0]
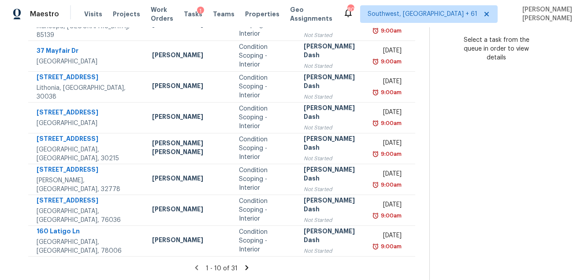
click at [245, 266] on icon at bounding box center [246, 267] width 3 height 5
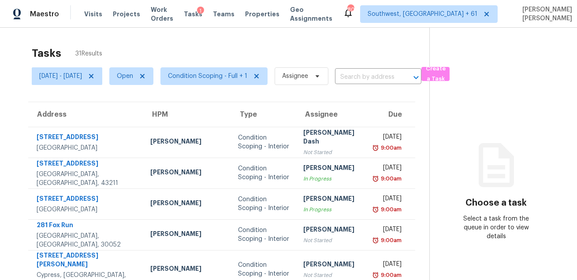
scroll to position [178, 0]
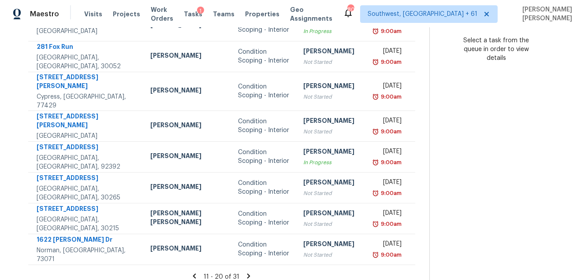
click at [244, 272] on icon at bounding box center [248, 276] width 8 height 8
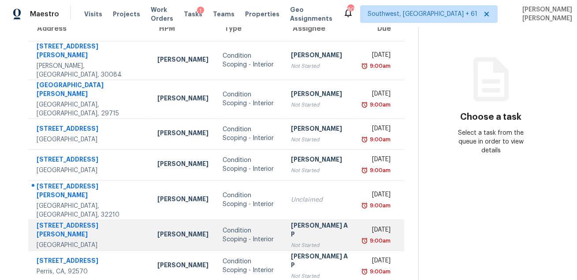
scroll to position [82, 0]
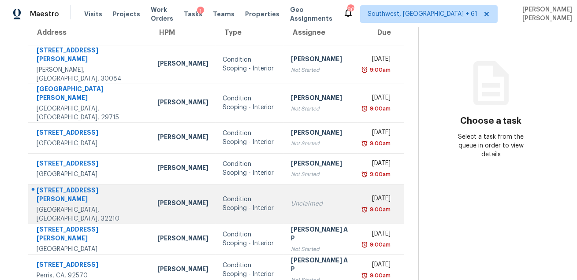
click at [83, 186] on div "4166 San Juan Ave" at bounding box center [90, 196] width 107 height 20
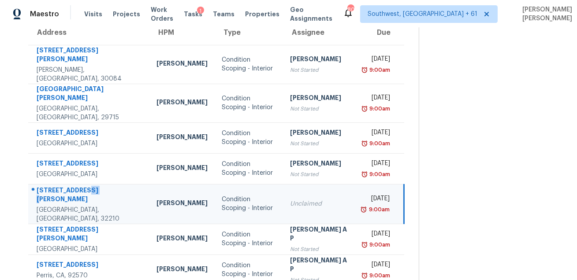
click at [83, 186] on div "4166 San Juan Ave" at bounding box center [90, 196] width 106 height 20
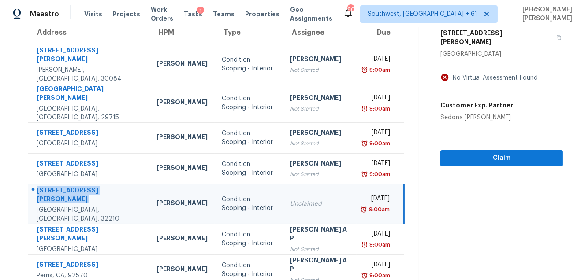
copy div "4166 San Juan Ave"
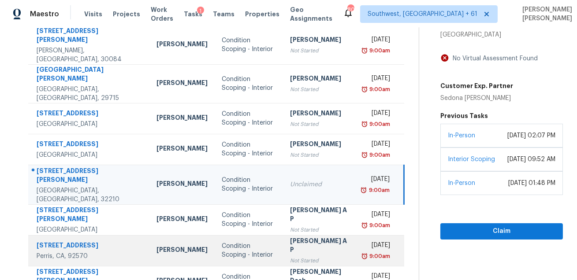
scroll to position [133, 0]
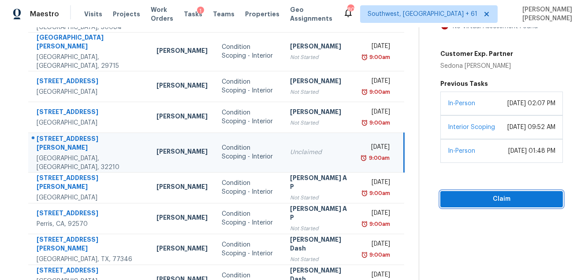
click at [485, 205] on span "Claim" at bounding box center [501, 199] width 108 height 11
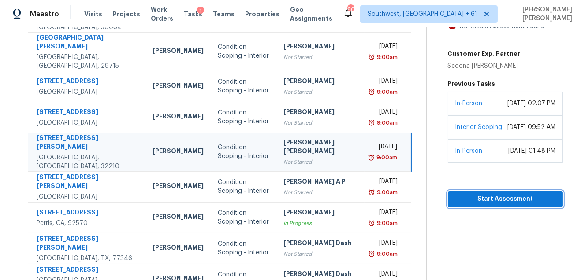
click at [480, 205] on span "Start Assessment" at bounding box center [505, 199] width 101 height 11
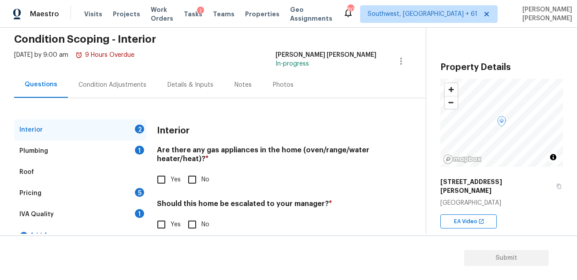
scroll to position [50, 0]
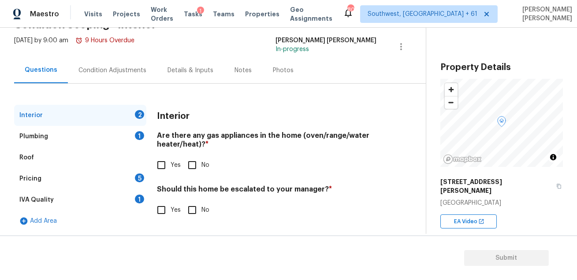
click at [104, 174] on div "Pricing 5" at bounding box center [80, 178] width 132 height 21
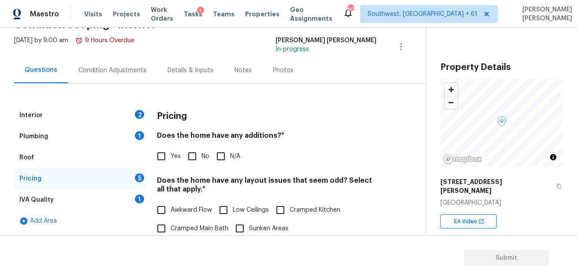
click at [167, 156] on input "Yes" at bounding box center [161, 156] width 18 height 18
checkbox input "true"
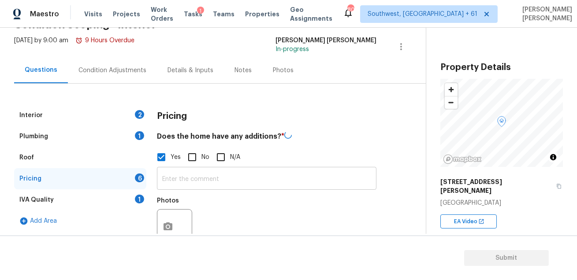
click at [182, 173] on input "text" at bounding box center [266, 179] width 219 height 21
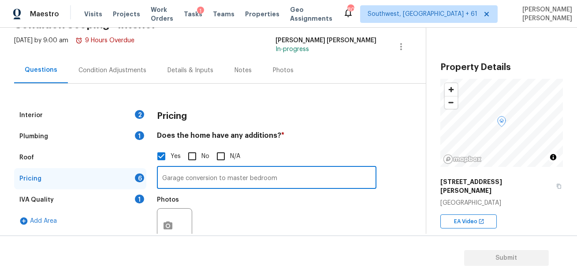
type input "Garage conversion to master bedroom"
click at [301, 125] on div "Pricing" at bounding box center [266, 116] width 219 height 23
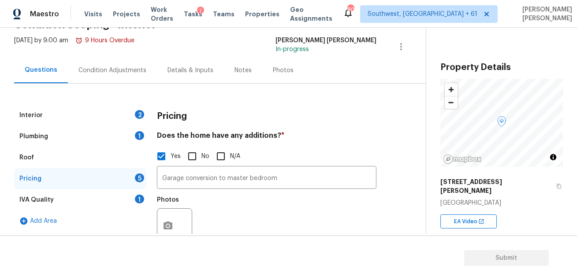
click at [104, 72] on div "Condition Adjustments" at bounding box center [112, 70] width 68 height 9
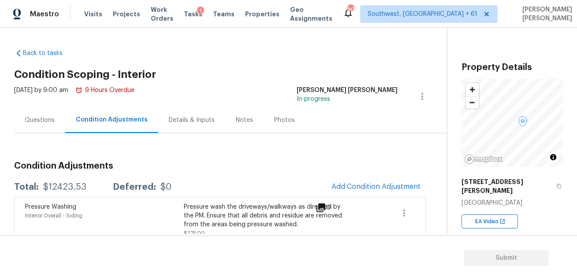
scroll to position [355, 0]
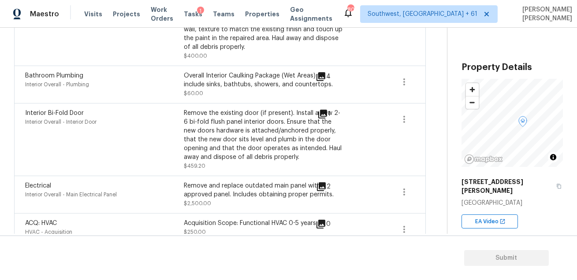
click at [337, 96] on div "4" at bounding box center [336, 84] width 43 height 26
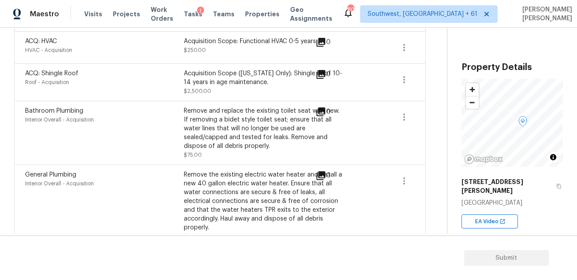
scroll to position [0, 0]
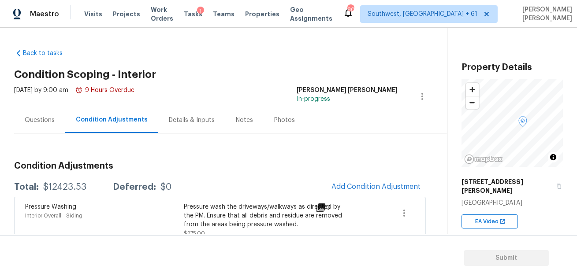
click at [346, 178] on span "Add Condition Adjustment" at bounding box center [376, 187] width 100 height 19
click at [344, 181] on button "Add Condition Adjustment" at bounding box center [376, 187] width 100 height 18
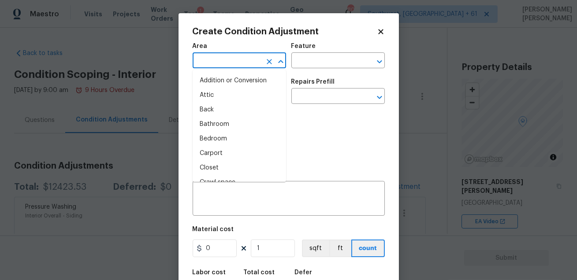
click at [231, 60] on input "text" at bounding box center [226, 62] width 69 height 14
type input "in"
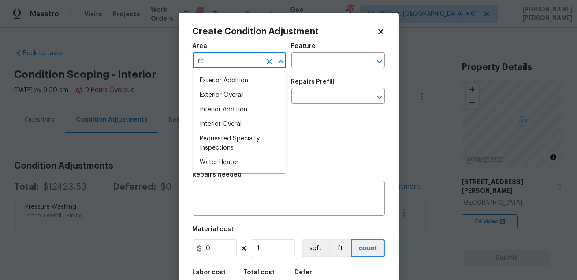
type input "ter"
click at [225, 122] on li "Interior Overall" at bounding box center [238, 124] width 93 height 15
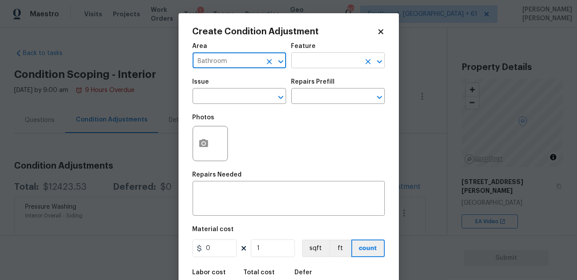
type input "Bathroom"
click at [308, 68] on input "text" at bounding box center [325, 62] width 69 height 14
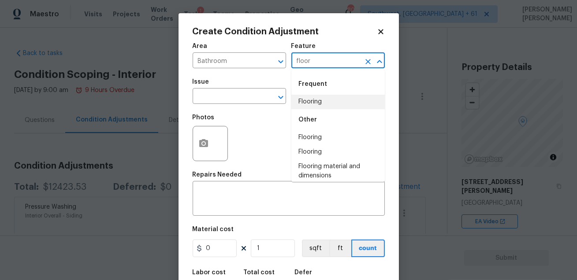
click at [315, 102] on li "Flooring" at bounding box center [337, 102] width 93 height 15
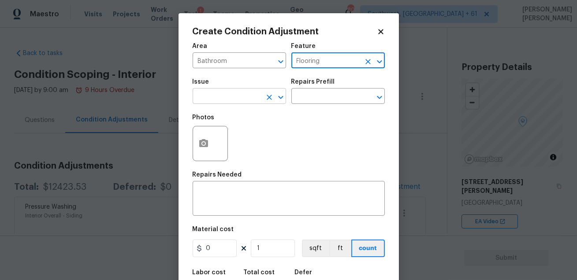
type input "Flooring"
click at [242, 100] on input "text" at bounding box center [226, 97] width 69 height 14
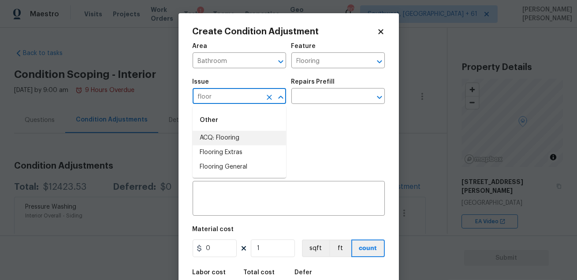
click at [234, 137] on li "ACQ: Flooring" at bounding box center [238, 138] width 93 height 15
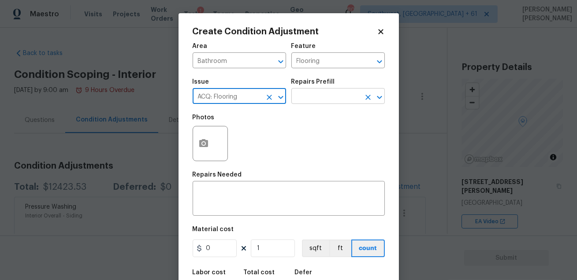
type input "ACQ: Flooring"
click at [304, 101] on input "text" at bounding box center [325, 97] width 69 height 14
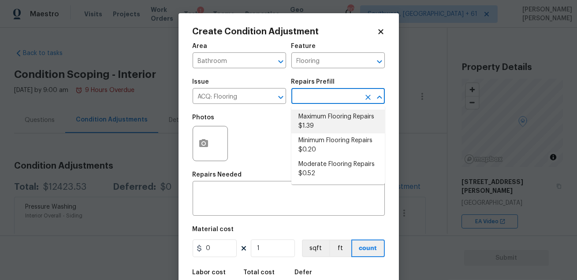
click at [306, 125] on li "Maximum Flooring Repairs $1.39" at bounding box center [337, 122] width 93 height 24
type input "Acquisition"
type textarea "Acquisition Scope: Maximum flooring repairs"
type input "1.39"
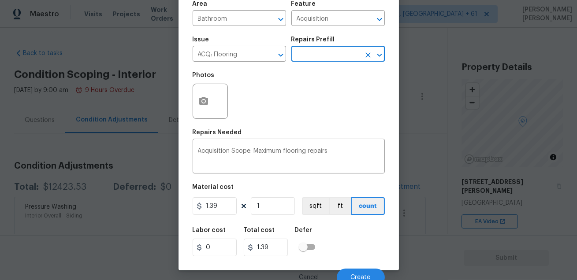
scroll to position [48, 0]
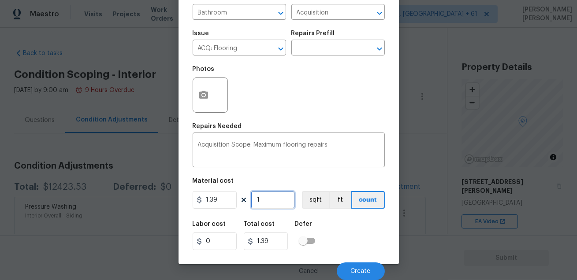
click at [269, 195] on input "1" at bounding box center [273, 200] width 44 height 18
type input "12"
type input "16.68"
type input "124"
type input "172.36"
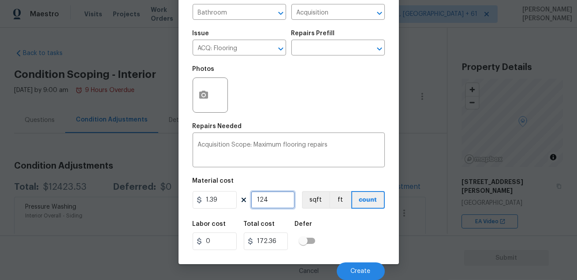
type input "1241"
type input "1724.99"
type input "12413"
type input "17254.07"
type input "2413"
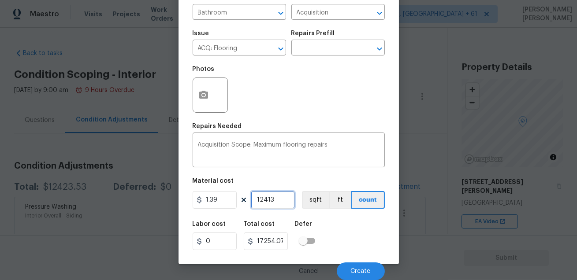
type input "3354.07"
type input "2413"
click at [336, 148] on textarea "Acquisition Scope: Maximum flooring repairs" at bounding box center [288, 151] width 181 height 18
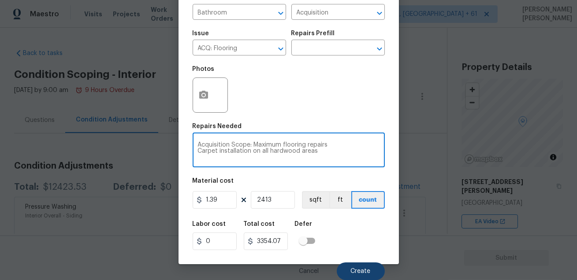
type textarea "Acquisition Scope: Maximum flooring repairs Carpet installation on all hardwood…"
click at [359, 270] on span "Create" at bounding box center [361, 271] width 20 height 7
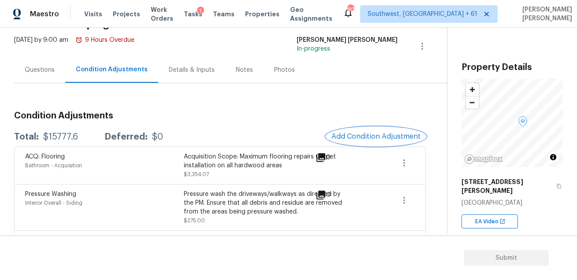
scroll to position [74, 0]
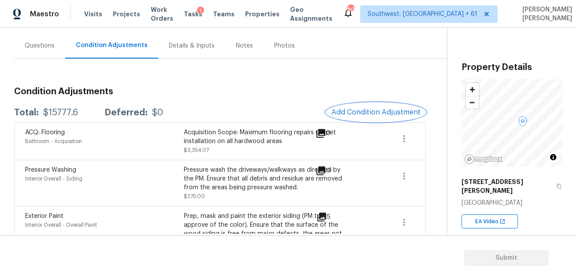
click at [370, 117] on button "Add Condition Adjustment" at bounding box center [376, 112] width 100 height 18
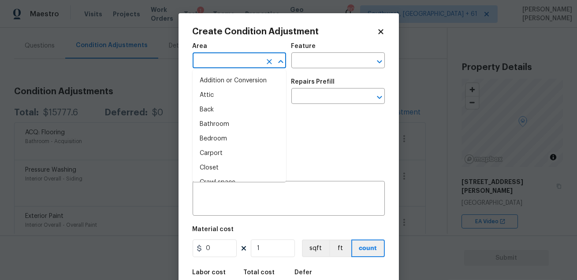
click at [214, 65] on input "text" at bounding box center [226, 62] width 69 height 14
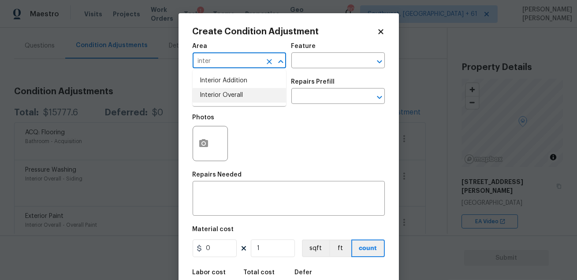
click at [217, 94] on li "Interior Overall" at bounding box center [238, 95] width 93 height 15
type input "Interior Overall"
click at [311, 64] on input "text" at bounding box center [325, 62] width 69 height 14
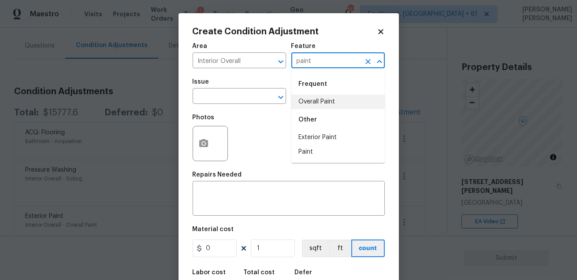
click at [326, 103] on li "Overall Paint" at bounding box center [337, 102] width 93 height 15
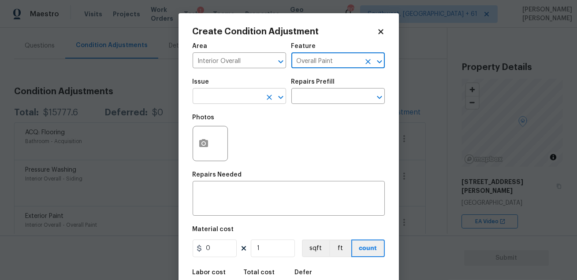
type input "Overall Paint"
click at [229, 101] on input "text" at bounding box center [226, 97] width 69 height 14
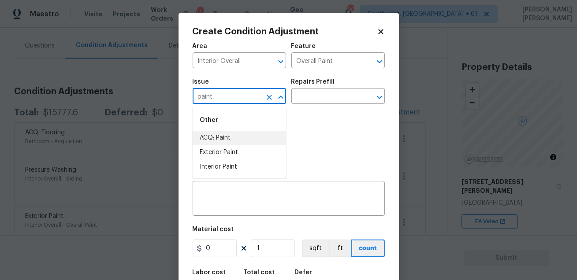
click at [222, 141] on li "ACQ: Paint" at bounding box center [238, 138] width 93 height 15
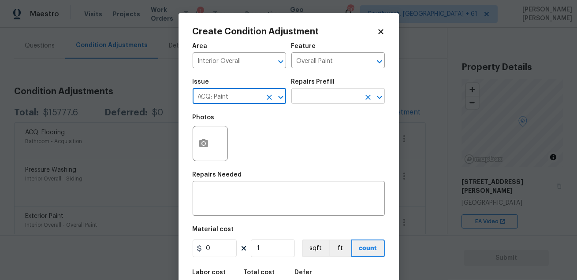
type input "ACQ: Paint"
click at [310, 98] on input "text" at bounding box center [325, 97] width 69 height 14
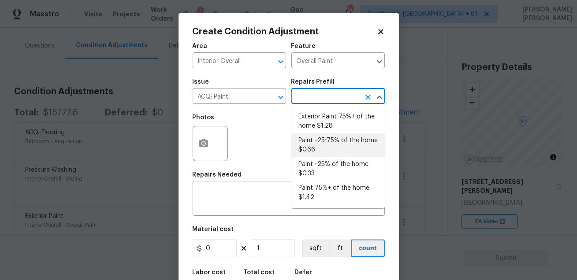
click at [318, 146] on li "Paint ~25-75% of the home $0.66" at bounding box center [337, 145] width 93 height 24
type input "Acquisition"
type textarea "Acquisition Scope: ~25 - 75% of the home needs interior paint"
type input "0.66"
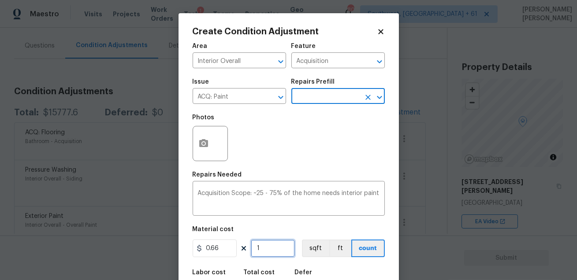
click at [274, 247] on input "1" at bounding box center [273, 249] width 44 height 18
type input "0"
paste input "text"
type input "2"
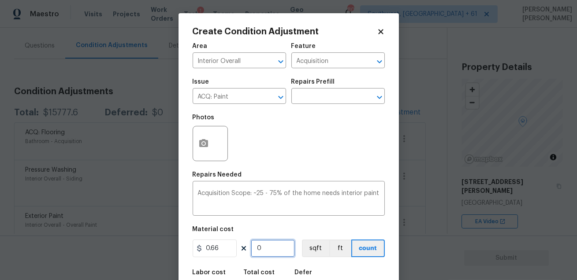
type input "1.32"
type input "24"
type input "15.84"
type input "241"
type input "159.06"
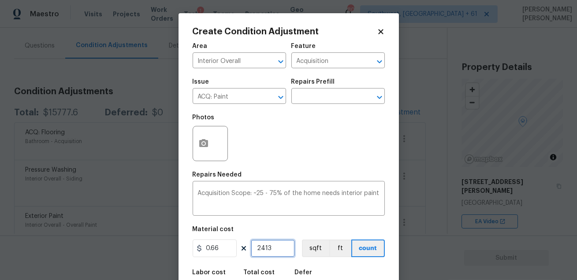
type input "24134"
type input "15928.44"
type input "2413"
type input "1592.58"
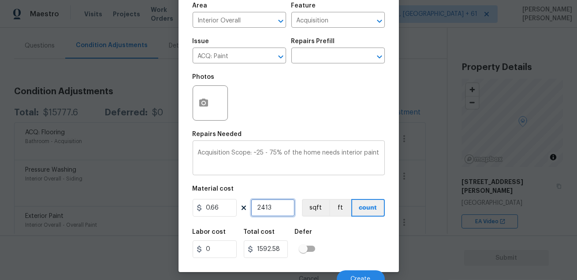
scroll to position [48, 0]
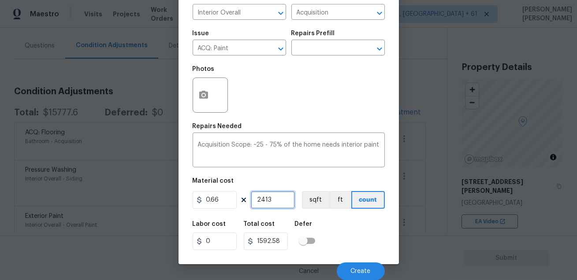
type input "2413"
click at [347, 224] on div "Labor cost 0 Total cost 1592.58 Defer" at bounding box center [288, 236] width 192 height 40
click at [354, 267] on button "Create" at bounding box center [361, 272] width 48 height 18
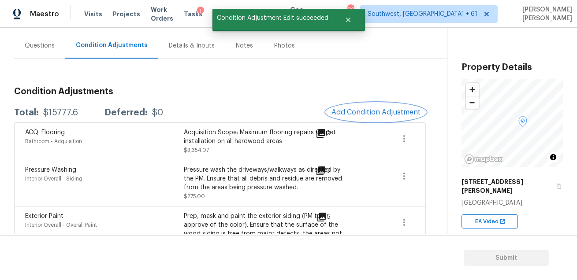
scroll to position [0, 0]
click at [346, 126] on div "ACQ: Flooring Bathroom - Acquisition Acquisition Scope: Maximum flooring repair…" at bounding box center [219, 140] width 411 height 37
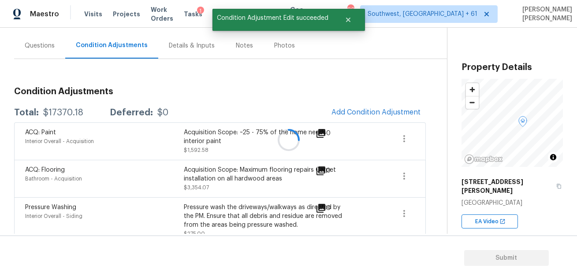
click at [359, 114] on div at bounding box center [288, 140] width 577 height 280
click at [357, 112] on span "Add Condition Adjustment" at bounding box center [375, 112] width 89 height 8
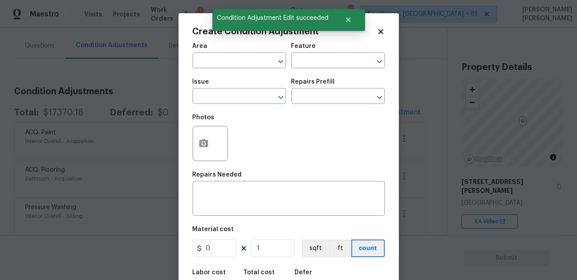
click at [236, 70] on span "Area ​" at bounding box center [238, 56] width 93 height 36
click at [229, 63] on input "text" at bounding box center [226, 62] width 69 height 14
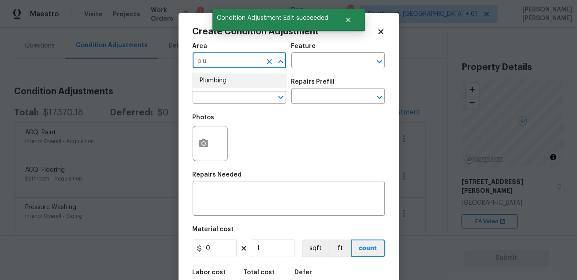
click at [223, 86] on li "Plumbing" at bounding box center [238, 81] width 93 height 15
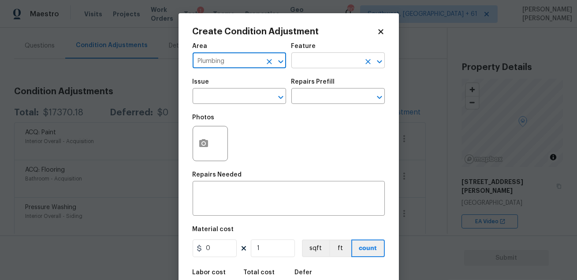
type input "Plumbing"
click at [309, 66] on input "text" at bounding box center [325, 62] width 69 height 14
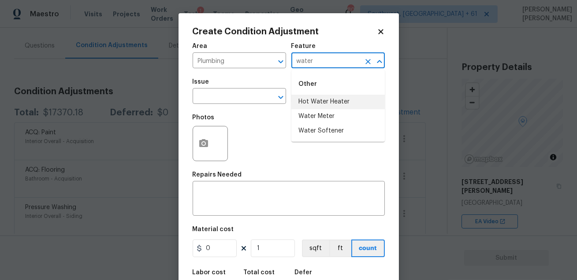
click at [317, 103] on li "Hot Water Heater" at bounding box center [337, 102] width 93 height 15
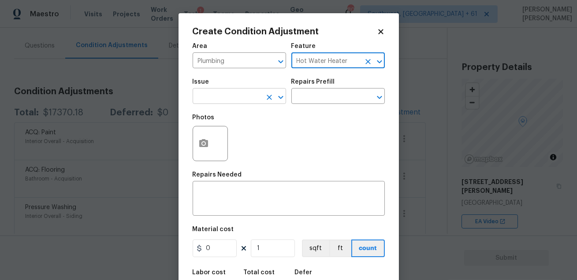
type input "Hot Water Heater"
click at [234, 102] on input "text" at bounding box center [226, 97] width 69 height 14
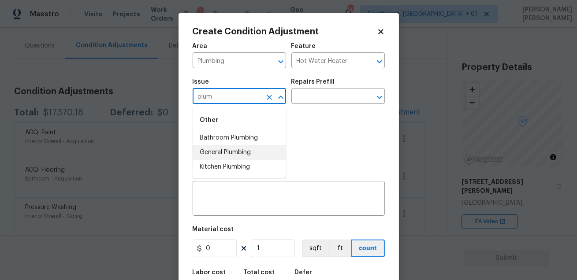
click at [216, 149] on li "General Plumbing" at bounding box center [238, 152] width 93 height 15
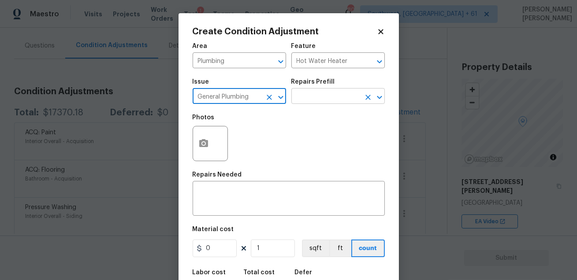
type input "General Plumbing"
click at [315, 98] on input "text" at bounding box center [325, 97] width 69 height 14
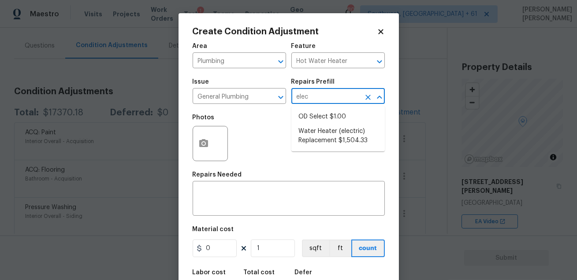
type input "elect"
click at [325, 141] on li "Water Heater (electric) Replacement $1,504.33" at bounding box center [337, 136] width 93 height 24
type input "Plumbing"
type textarea "Remove the existing electric water heater and install a new 40 gallon electric …"
type input "1504.33"
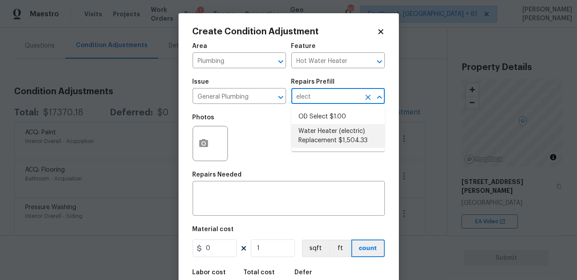
type input "1504.33"
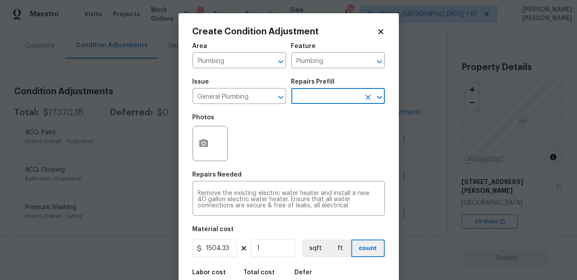
scroll to position [48, 0]
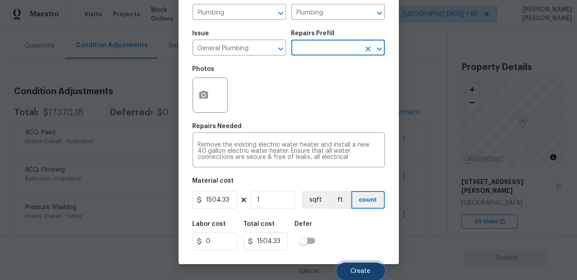
click at [354, 271] on span "Create" at bounding box center [361, 271] width 20 height 7
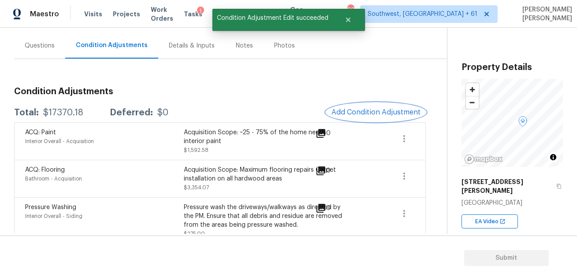
scroll to position [0, 0]
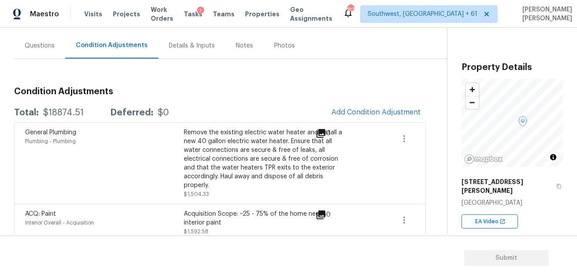
click at [220, 135] on div "Remove the existing electric water heater and install a new 40 gallon electric …" at bounding box center [263, 159] width 159 height 62
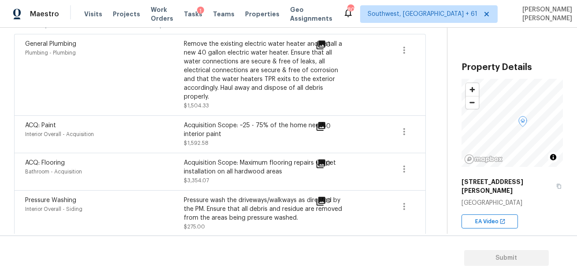
scroll to position [181, 0]
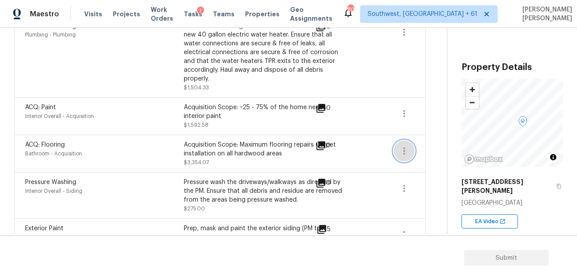
click at [406, 148] on icon "button" at bounding box center [404, 151] width 11 height 11
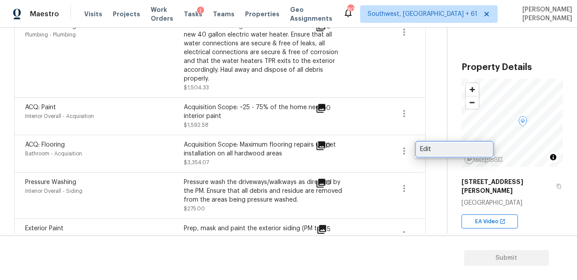
click at [433, 152] on div "Edit" at bounding box center [454, 149] width 69 height 9
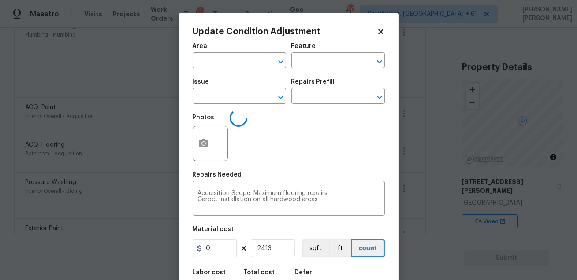
type input "Bathroom"
type input "Acquisition"
type input "ACQ: Flooring"
type input "1.39"
click at [207, 141] on icon "button" at bounding box center [203, 143] width 9 height 8
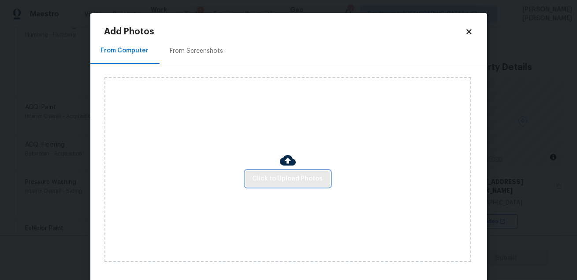
click at [279, 181] on span "Click to Upload Photos" at bounding box center [287, 179] width 70 height 11
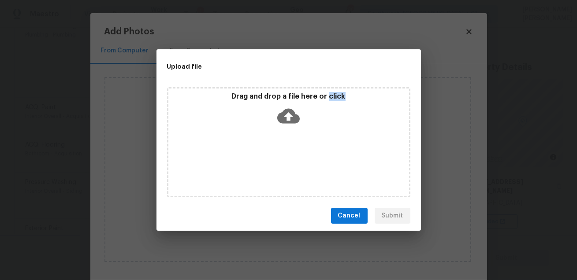
click at [279, 181] on div "Drag and drop a file here or click" at bounding box center [288, 142] width 243 height 110
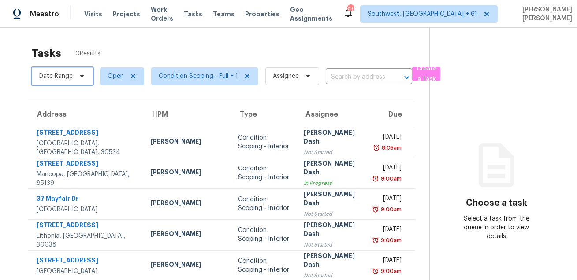
click at [70, 77] on span "Date Range" at bounding box center [55, 76] width 33 height 9
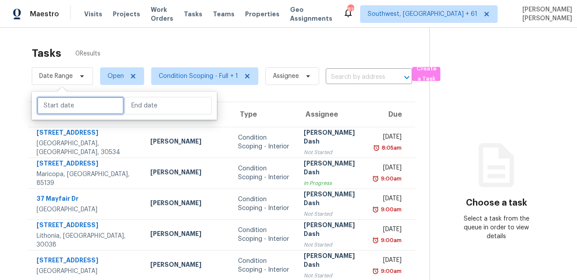
click at [72, 110] on input "text" at bounding box center [80, 106] width 87 height 18
select select "8"
select select "2025"
select select "9"
select select "2025"
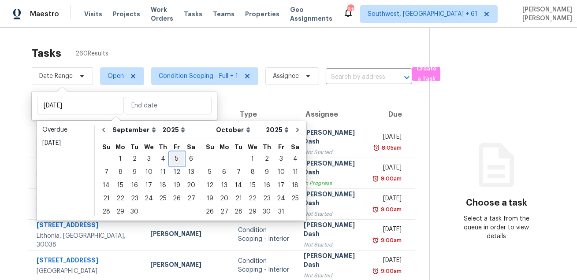
click at [170, 156] on div "5" at bounding box center [177, 159] width 14 height 12
type input "[DATE]"
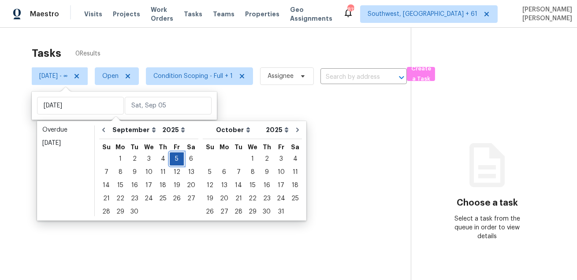
click at [170, 156] on div "5" at bounding box center [177, 159] width 14 height 12
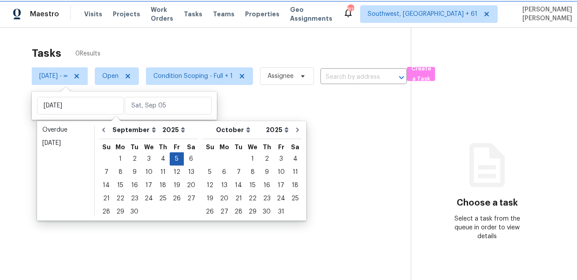
type input "[DATE]"
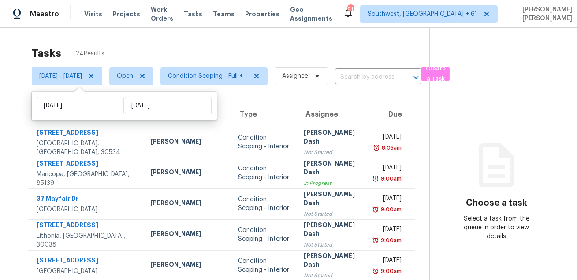
click at [234, 49] on div "Tasks 24 Results" at bounding box center [230, 53] width 397 height 23
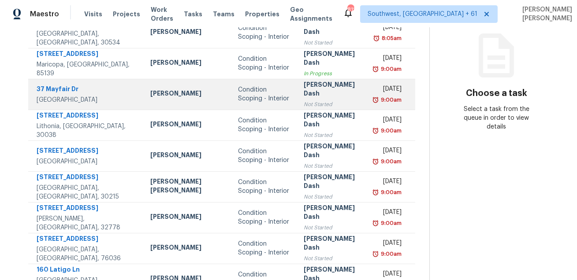
scroll to position [186, 0]
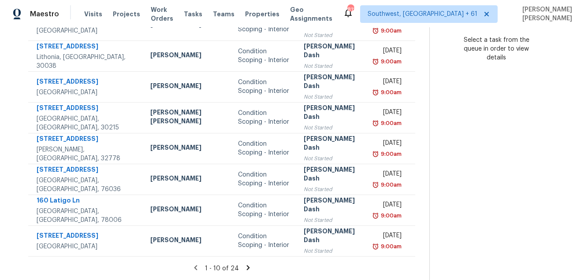
click at [244, 268] on icon at bounding box center [248, 268] width 8 height 8
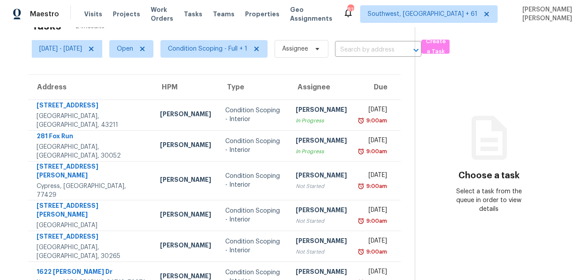
scroll to position [178, 0]
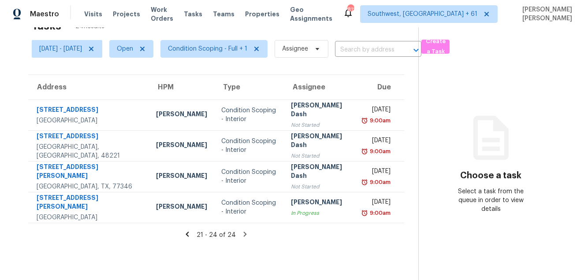
click at [191, 234] on icon at bounding box center [187, 234] width 8 height 8
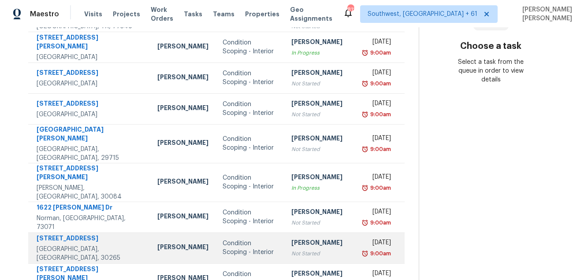
scroll to position [178, 0]
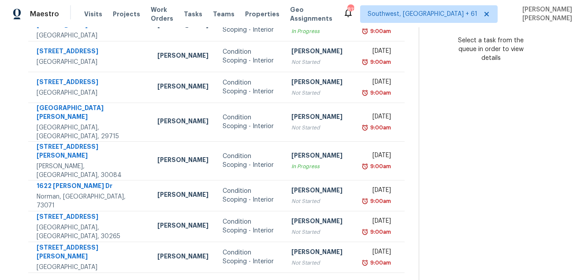
click at [192, 280] on icon at bounding box center [188, 284] width 8 height 8
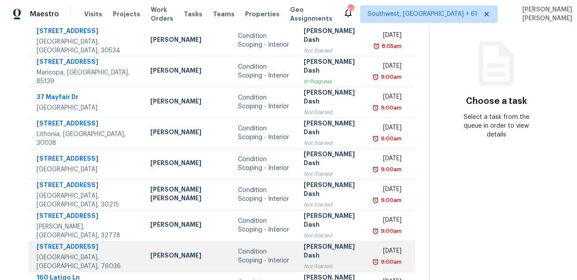
scroll to position [186, 0]
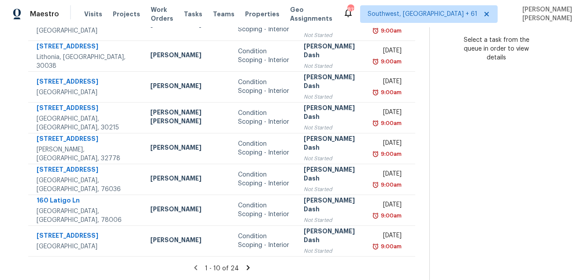
click at [192, 270] on icon at bounding box center [196, 268] width 8 height 8
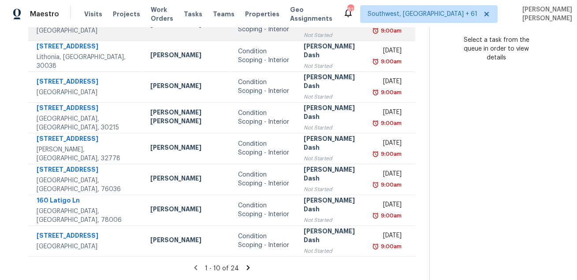
scroll to position [186, 0]
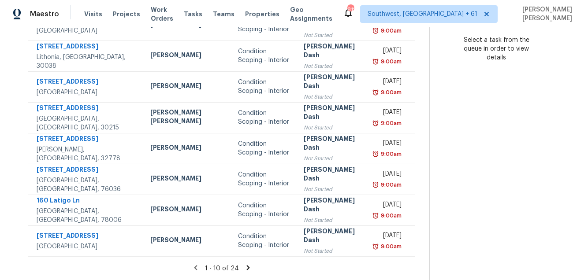
click at [244, 269] on icon at bounding box center [248, 268] width 8 height 8
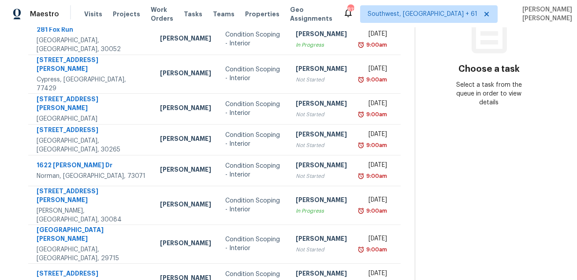
scroll to position [178, 0]
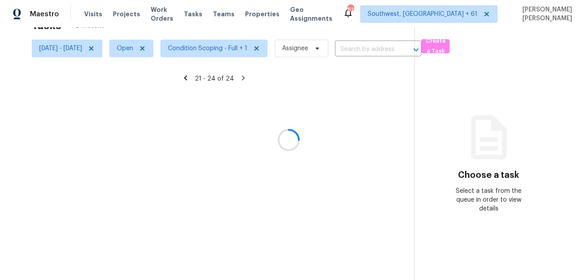
scroll to position [27, 0]
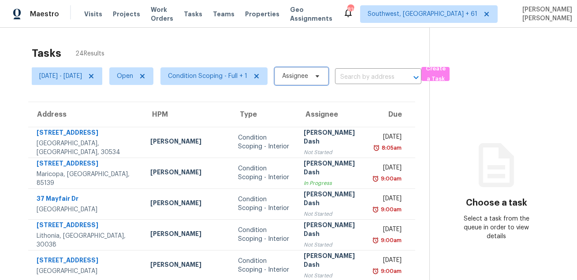
click at [308, 80] on span "Assignee" at bounding box center [295, 76] width 26 height 9
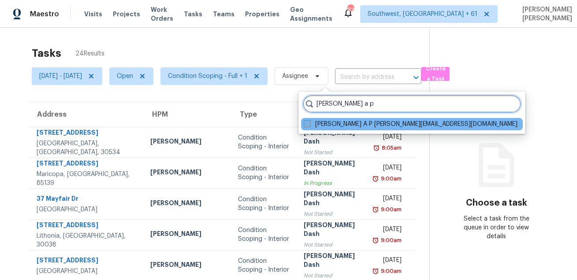
type input "[PERSON_NAME] a p"
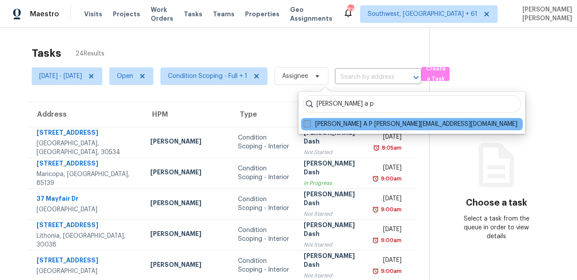
click at [310, 121] on span at bounding box center [306, 123] width 7 height 7
click at [309, 121] on input "[PERSON_NAME] A P [PERSON_NAME][EMAIL_ADDRESS][DOMAIN_NAME]" at bounding box center [306, 123] width 6 height 6
checkbox input "true"
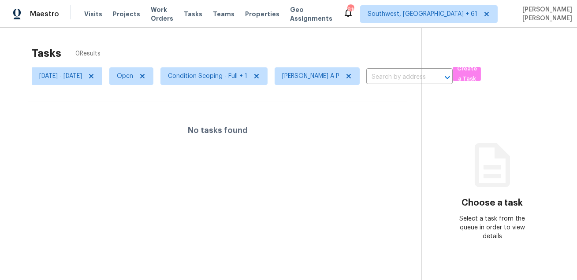
click at [315, 49] on div "Tasks 0 Results" at bounding box center [226, 53] width 389 height 23
click at [95, 74] on icon at bounding box center [91, 76] width 7 height 7
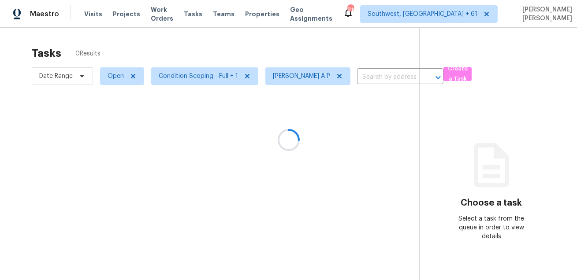
click at [214, 51] on div "Tasks 0 Results" at bounding box center [225, 53] width 387 height 23
click at [64, 80] on span "Date Range" at bounding box center [55, 76] width 33 height 9
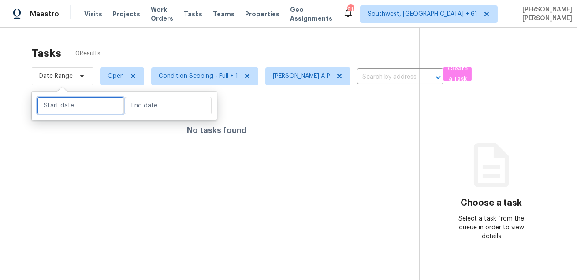
click at [73, 104] on input "text" at bounding box center [80, 106] width 87 height 18
select select "8"
select select "2025"
select select "9"
select select "2025"
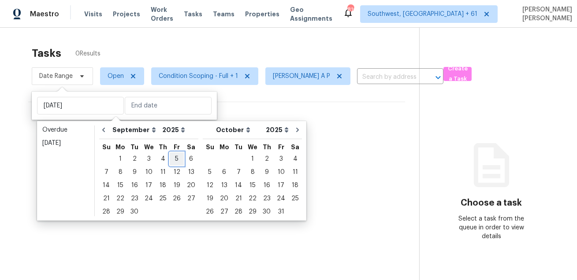
click at [176, 157] on div "5" at bounding box center [177, 159] width 14 height 12
type input "[DATE]"
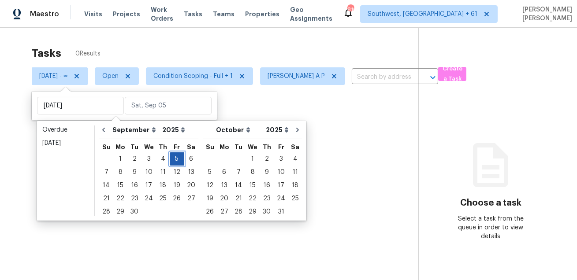
click at [176, 157] on div "5" at bounding box center [177, 159] width 14 height 12
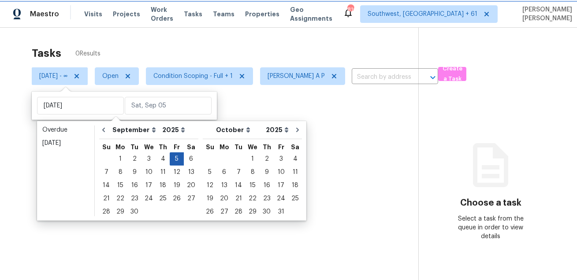
type input "[DATE]"
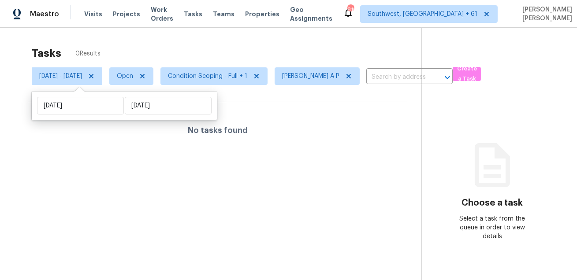
click at [291, 43] on div "Tasks 0 Results" at bounding box center [226, 53] width 389 height 23
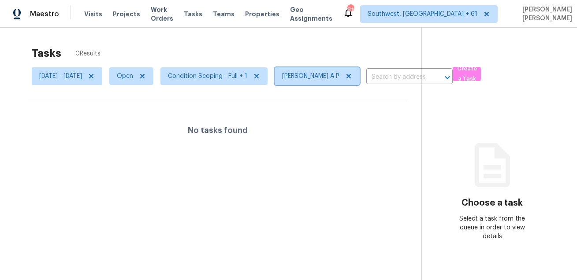
click at [345, 79] on icon at bounding box center [348, 76] width 7 height 7
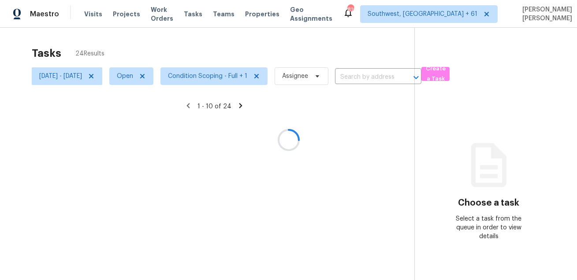
click at [340, 44] on div at bounding box center [288, 140] width 577 height 280
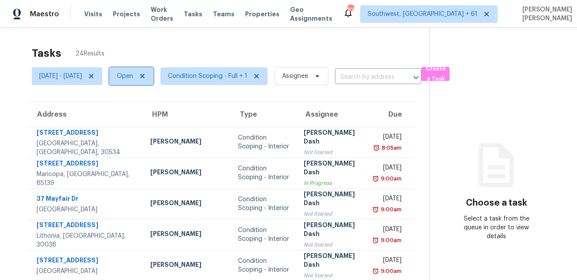
click at [152, 71] on span "Open" at bounding box center [131, 76] width 44 height 18
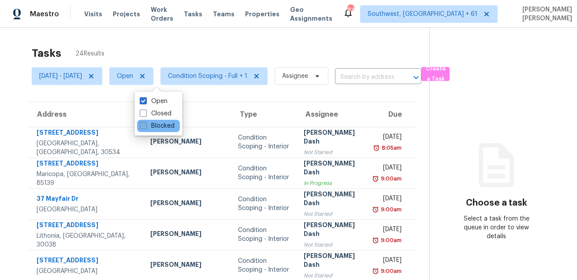
click at [154, 124] on label "Blocked" at bounding box center [157, 126] width 35 height 9
click at [145, 124] on input "Blocked" at bounding box center [143, 125] width 6 height 6
checkbox input "true"
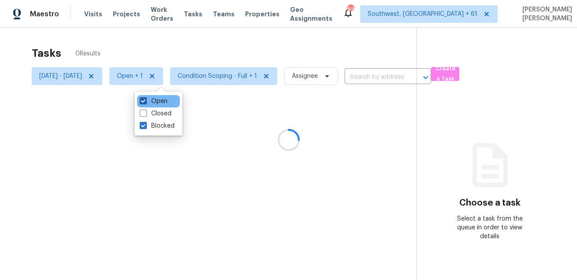
click at [152, 103] on label "Open" at bounding box center [154, 101] width 28 height 9
click at [145, 103] on input "Open" at bounding box center [143, 100] width 6 height 6
checkbox input "false"
click at [193, 54] on div at bounding box center [288, 140] width 577 height 280
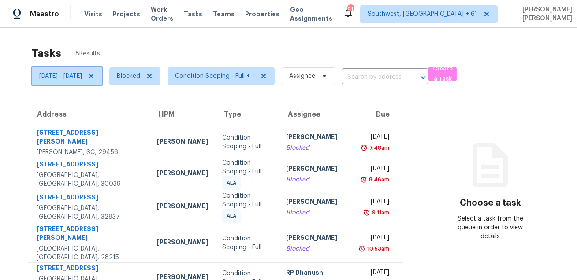
click at [95, 75] on span at bounding box center [90, 76] width 10 height 7
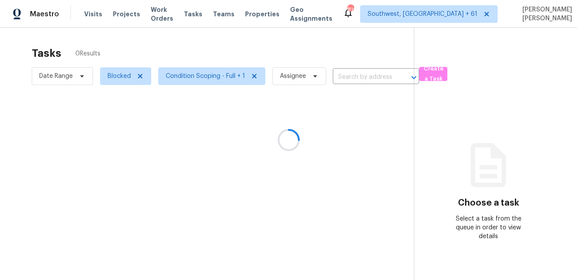
click at [207, 37] on div at bounding box center [288, 140] width 577 height 280
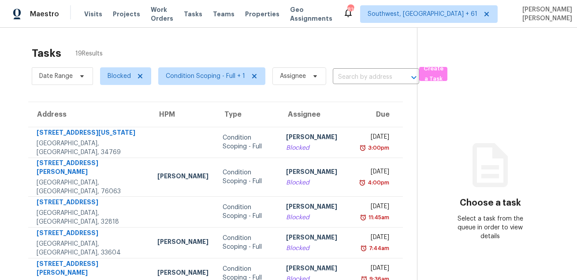
click at [308, 52] on div "Tasks 19 Results" at bounding box center [224, 53] width 385 height 23
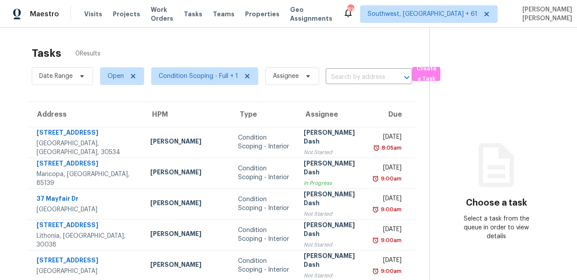
click at [336, 55] on div "Tasks 0 Results" at bounding box center [230, 53] width 397 height 23
click at [69, 78] on span "Date Range" at bounding box center [55, 76] width 33 height 9
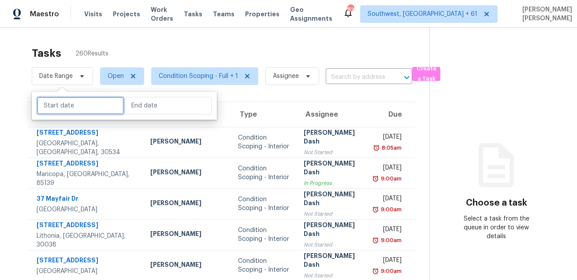
select select "8"
select select "2025"
select select "9"
select select "2025"
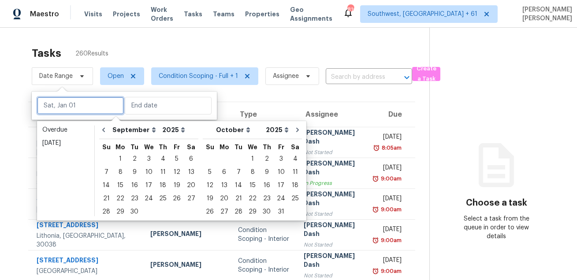
click at [76, 106] on input "text" at bounding box center [80, 106] width 87 height 18
click at [170, 162] on div "5" at bounding box center [177, 159] width 14 height 12
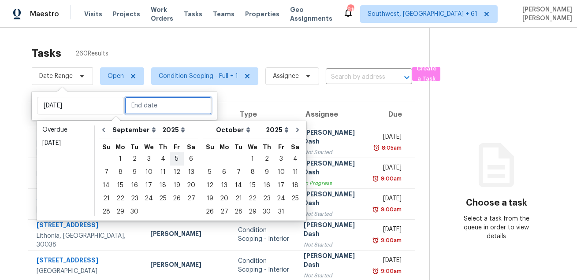
type input "[DATE]"
click at [170, 162] on div "5" at bounding box center [177, 159] width 14 height 12
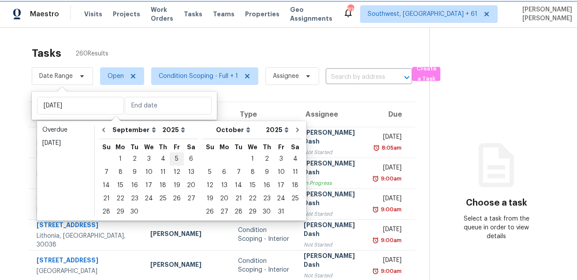
type input "[DATE]"
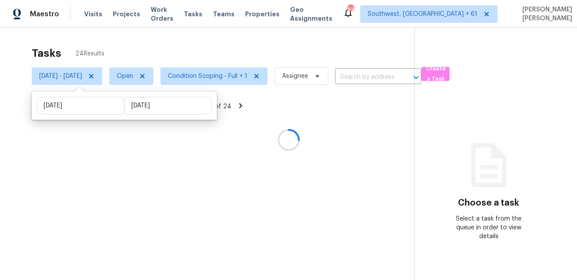
click at [251, 42] on div at bounding box center [288, 140] width 577 height 280
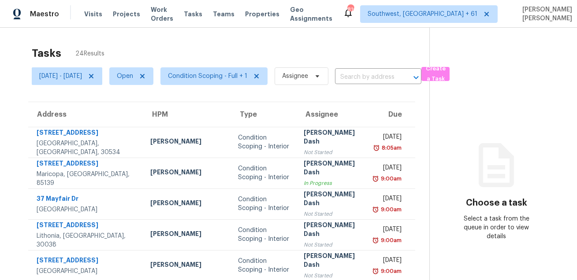
click at [368, 52] on div "Tasks 24 Results" at bounding box center [230, 53] width 397 height 23
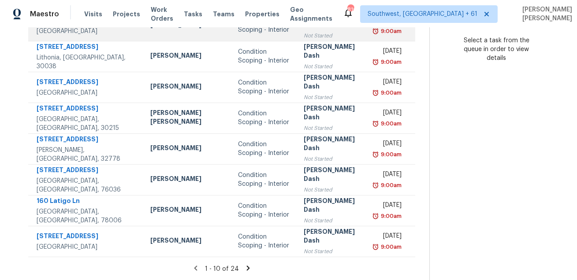
scroll to position [186, 0]
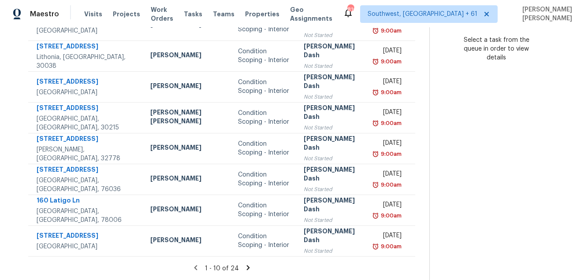
click at [246, 267] on icon at bounding box center [247, 267] width 3 height 5
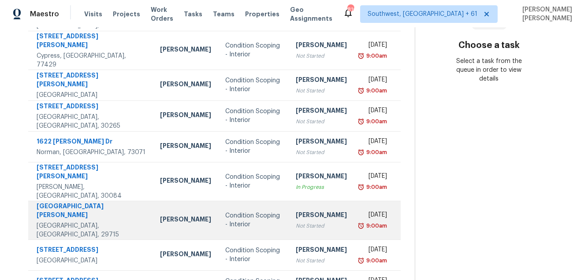
scroll to position [178, 0]
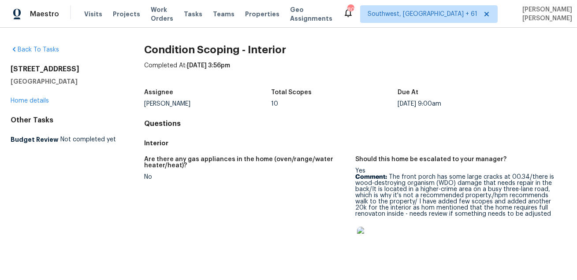
click at [202, 18] on div "Tasks" at bounding box center [193, 14] width 18 height 9
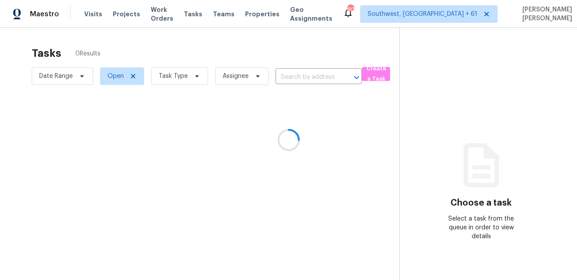
click at [197, 13] on div at bounding box center [288, 140] width 577 height 280
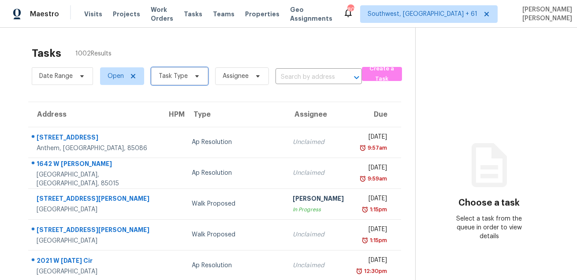
click at [185, 78] on span "Task Type" at bounding box center [173, 76] width 29 height 9
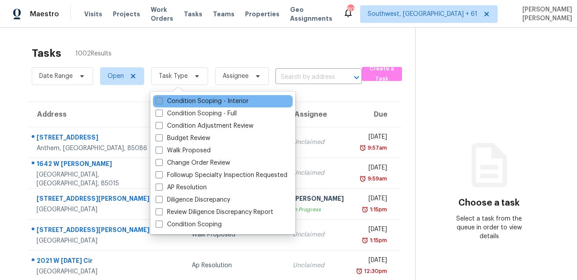
click at [186, 102] on label "Condition Scoping - Interior" at bounding box center [201, 101] width 93 height 9
click at [161, 102] on input "Condition Scoping - Interior" at bounding box center [158, 100] width 6 height 6
checkbox input "true"
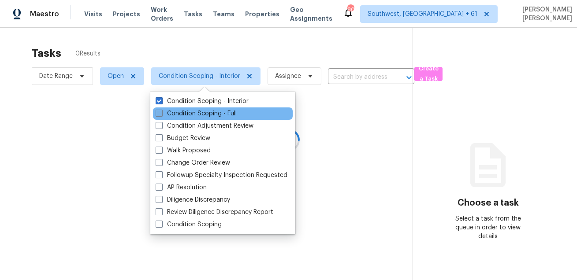
click at [181, 113] on label "Condition Scoping - Full" at bounding box center [195, 113] width 81 height 9
click at [161, 113] on input "Condition Scoping - Full" at bounding box center [158, 112] width 6 height 6
checkbox input "true"
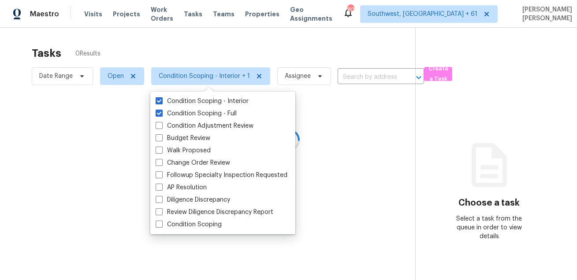
click at [74, 76] on div at bounding box center [288, 140] width 577 height 280
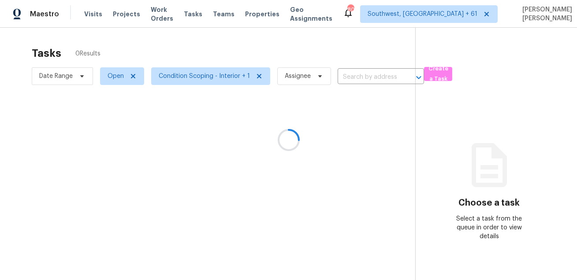
click at [74, 77] on div at bounding box center [288, 140] width 577 height 280
click at [110, 44] on div at bounding box center [288, 140] width 577 height 280
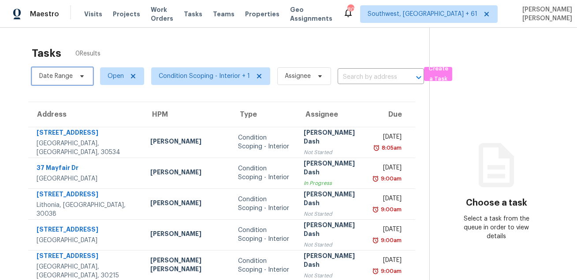
click at [51, 78] on span "Date Range" at bounding box center [55, 76] width 33 height 9
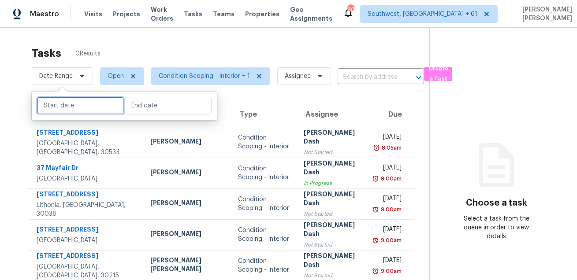
select select "8"
select select "2025"
select select "9"
select select "2025"
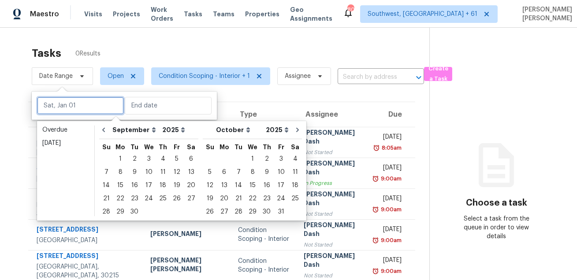
click at [76, 108] on input "text" at bounding box center [80, 106] width 87 height 18
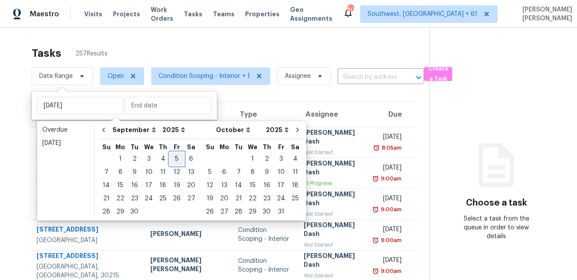
click at [170, 159] on div "5" at bounding box center [177, 159] width 14 height 12
type input "Fri, Sep 05"
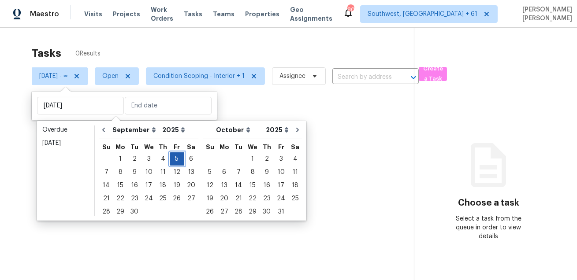
click at [170, 159] on div "5" at bounding box center [177, 159] width 14 height 12
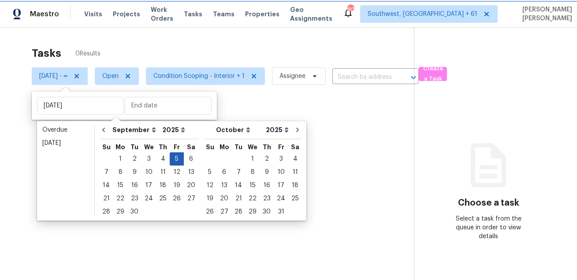
type input "Fri, Sep 05"
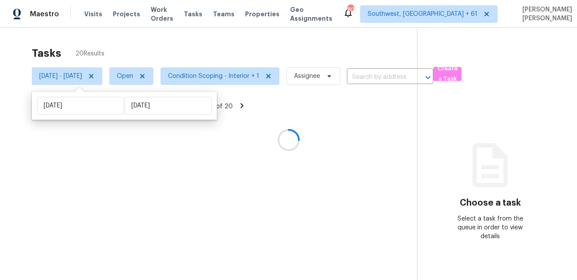
click at [230, 47] on div at bounding box center [288, 140] width 577 height 280
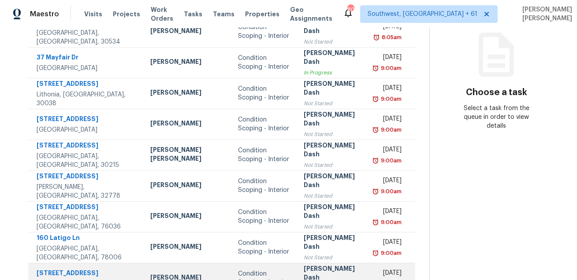
scroll to position [186, 0]
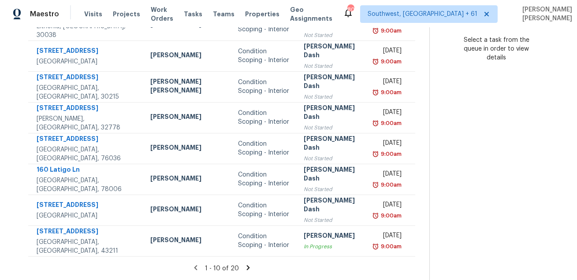
click at [246, 270] on icon at bounding box center [247, 267] width 3 height 5
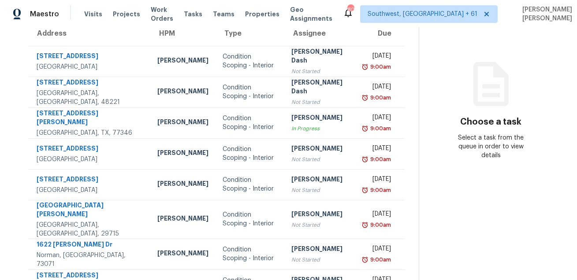
scroll to position [178, 0]
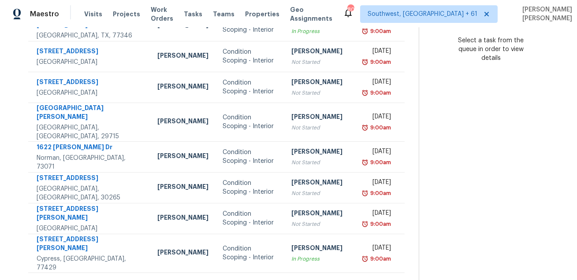
click at [245, 280] on icon at bounding box center [244, 283] width 3 height 5
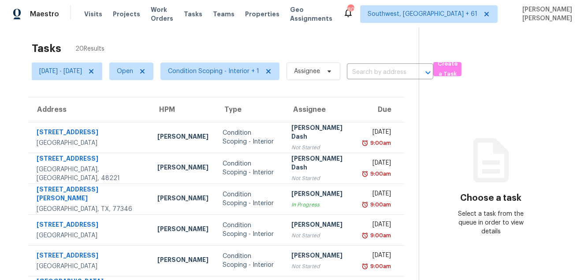
scroll to position [0, 0]
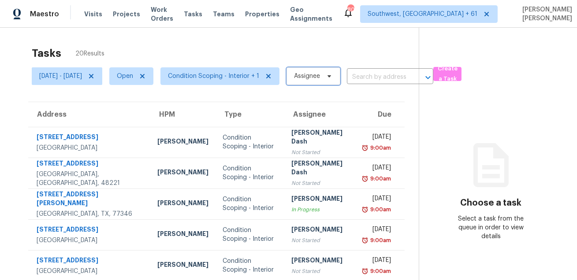
click at [320, 75] on span "Assignee" at bounding box center [307, 76] width 26 height 9
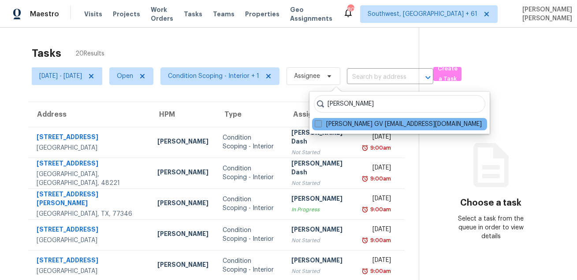
type input "hariharan"
click at [320, 123] on span at bounding box center [317, 123] width 7 height 7
click at [320, 123] on input "Hariharan GV hariharan.gv@opendoor.com" at bounding box center [317, 123] width 6 height 6
checkbox input "true"
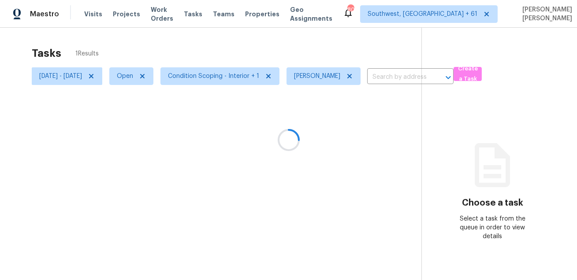
click at [339, 47] on div at bounding box center [288, 140] width 577 height 280
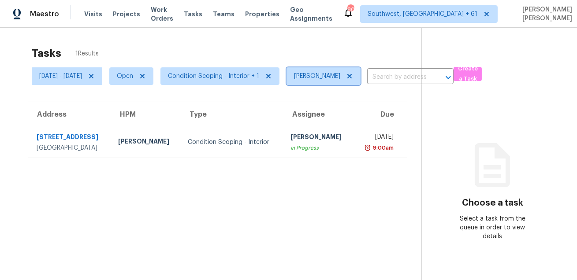
click at [353, 77] on icon at bounding box center [349, 76] width 7 height 7
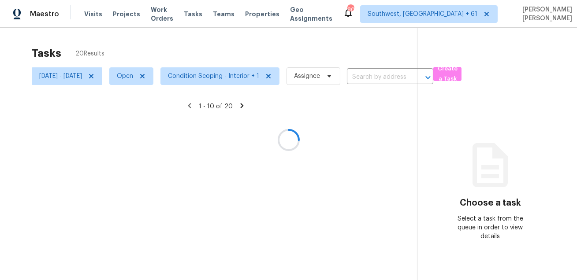
click at [323, 55] on div at bounding box center [288, 140] width 577 height 280
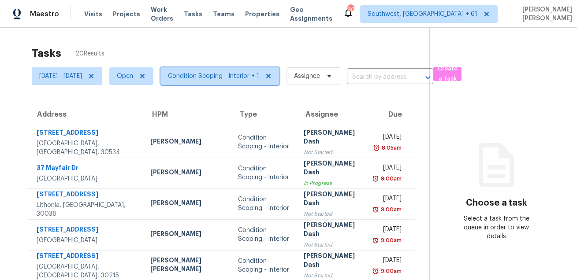
click at [233, 78] on span "Condition Scoping - Interior + 1" at bounding box center [213, 76] width 91 height 9
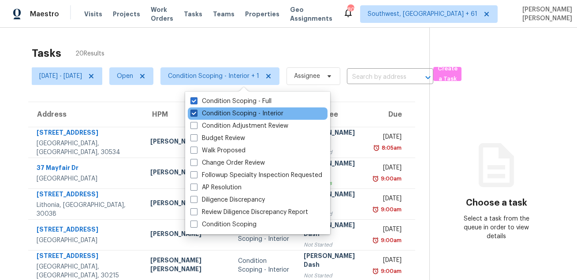
click at [229, 111] on label "Condition Scoping - Interior" at bounding box center [236, 113] width 93 height 9
click at [196, 111] on input "Condition Scoping - Interior" at bounding box center [193, 112] width 6 height 6
checkbox input "false"
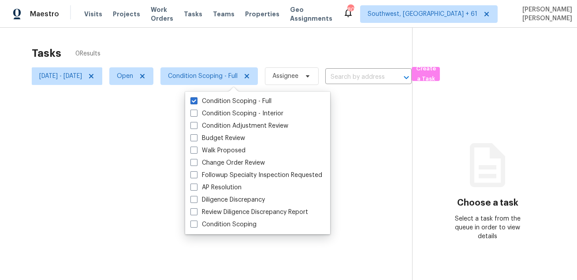
click at [241, 54] on div "Tasks 0 Results" at bounding box center [222, 53] width 380 height 23
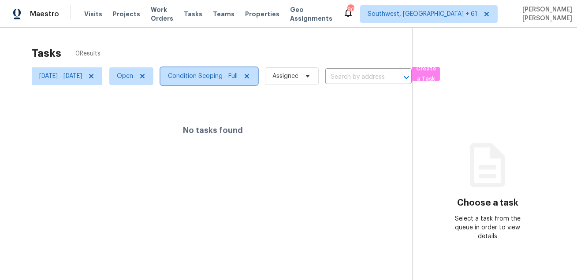
click at [233, 69] on span "Condition Scoping - Full" at bounding box center [208, 76] width 97 height 18
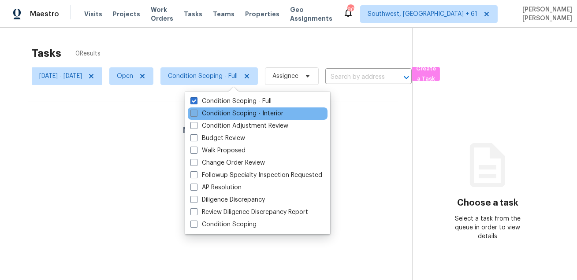
click at [222, 112] on label "Condition Scoping - Interior" at bounding box center [236, 113] width 93 height 9
click at [196, 112] on input "Condition Scoping - Interior" at bounding box center [193, 112] width 6 height 6
checkbox input "true"
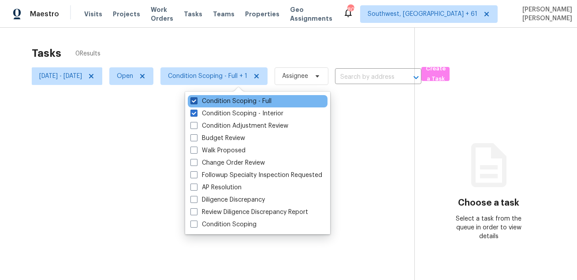
click at [227, 102] on label "Condition Scoping - Full" at bounding box center [230, 101] width 81 height 9
click at [196, 102] on input "Condition Scoping - Full" at bounding box center [193, 100] width 6 height 6
checkbox input "false"
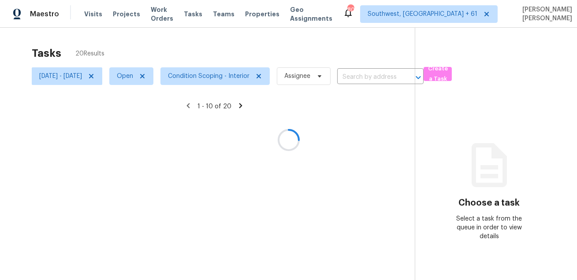
click at [236, 51] on div at bounding box center [288, 140] width 577 height 280
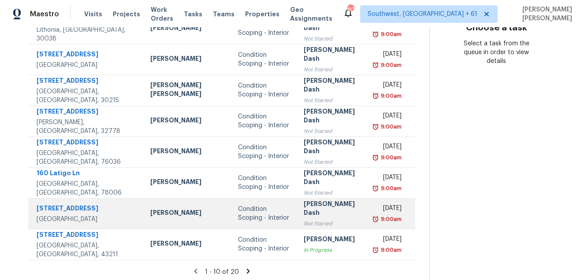
scroll to position [186, 0]
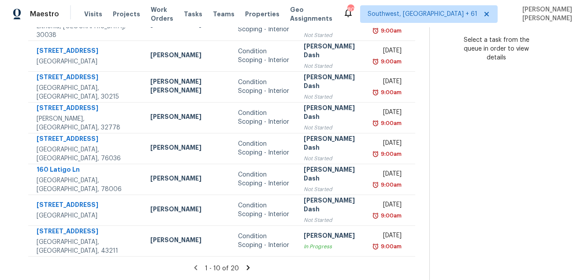
click at [246, 269] on icon at bounding box center [247, 267] width 3 height 5
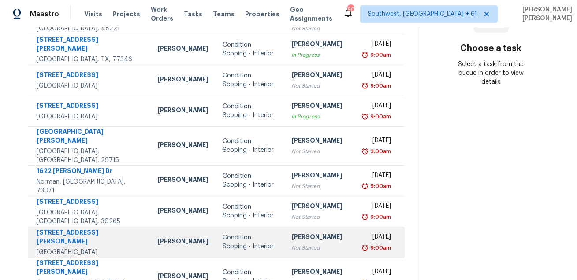
scroll to position [178, 0]
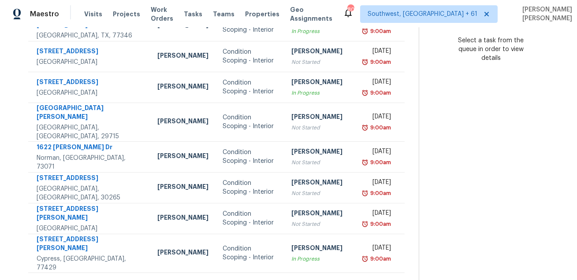
click at [188, 280] on icon at bounding box center [188, 284] width 8 height 8
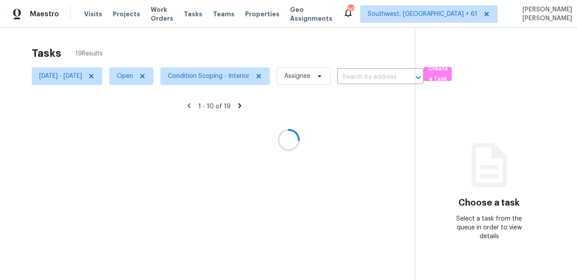
click at [313, 30] on div at bounding box center [288, 140] width 577 height 280
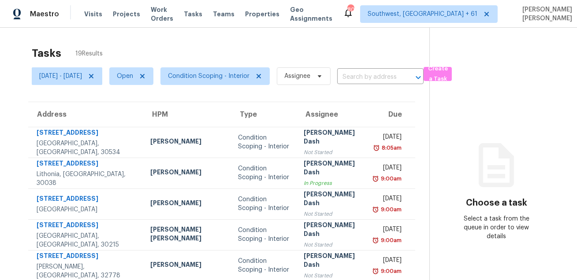
click at [316, 45] on div "Tasks 19 Results" at bounding box center [230, 53] width 397 height 23
click at [252, 42] on div "Tasks 16 Results" at bounding box center [230, 53] width 397 height 23
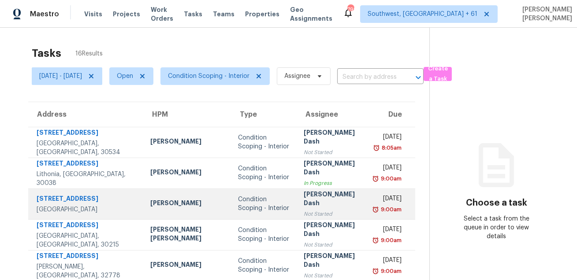
scroll to position [178, 0]
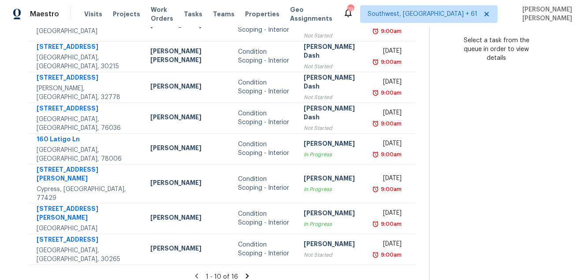
click at [243, 272] on icon at bounding box center [247, 276] width 8 height 8
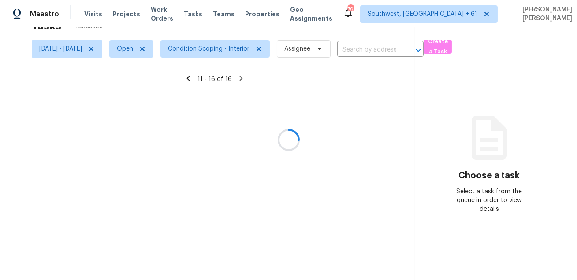
scroll to position [55, 0]
